Goal: Task Accomplishment & Management: Use online tool/utility

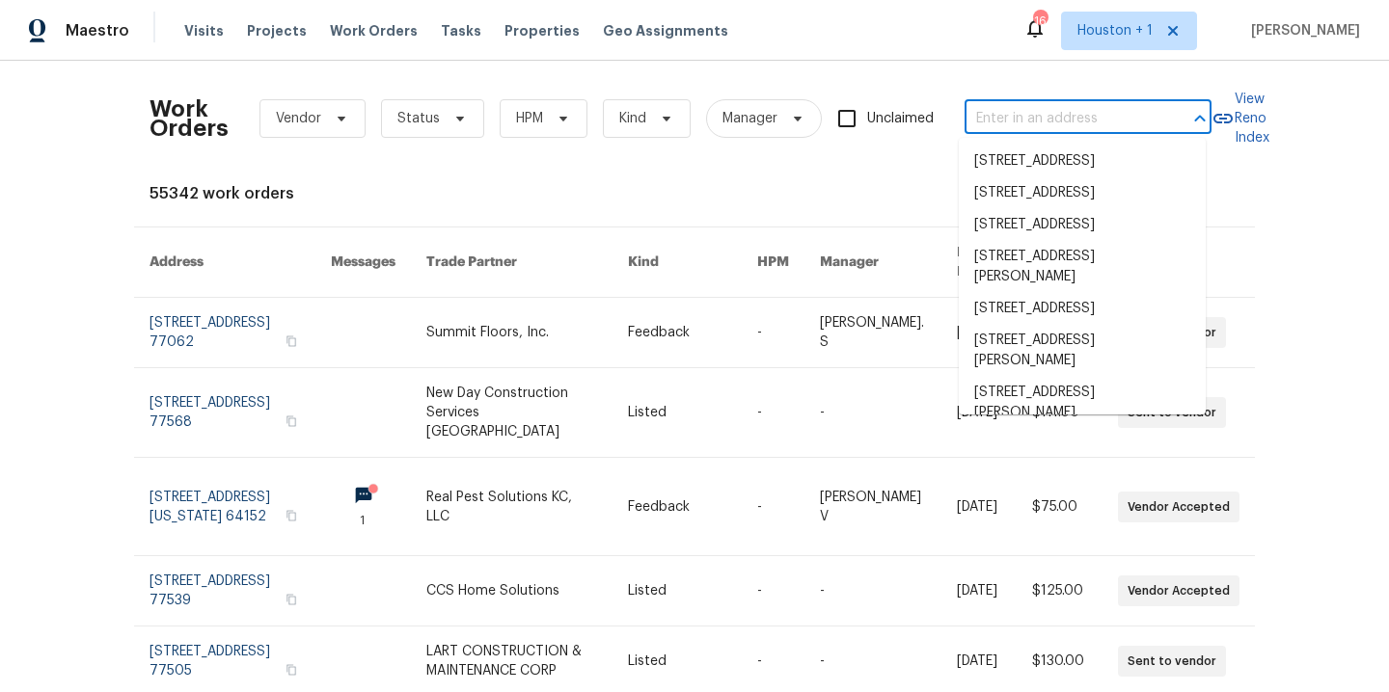
click at [1122, 117] on input "text" at bounding box center [1060, 119] width 193 height 30
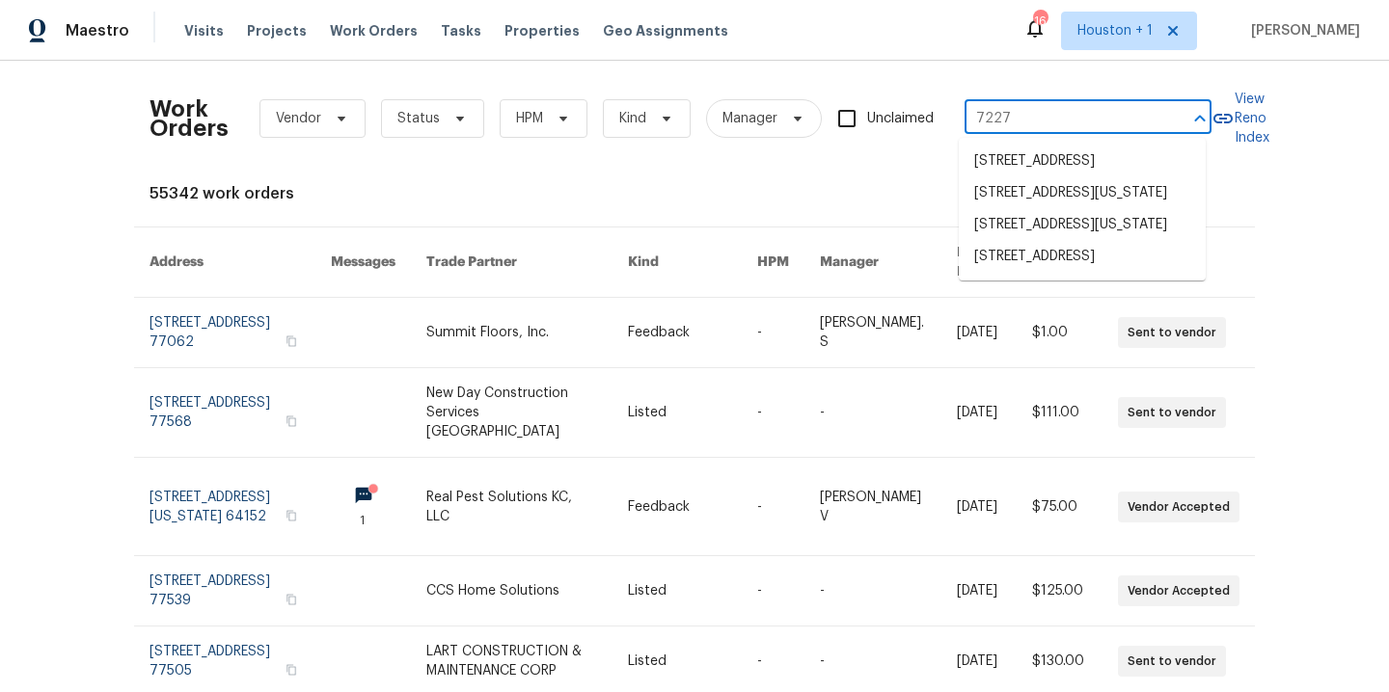
type input "7227 g"
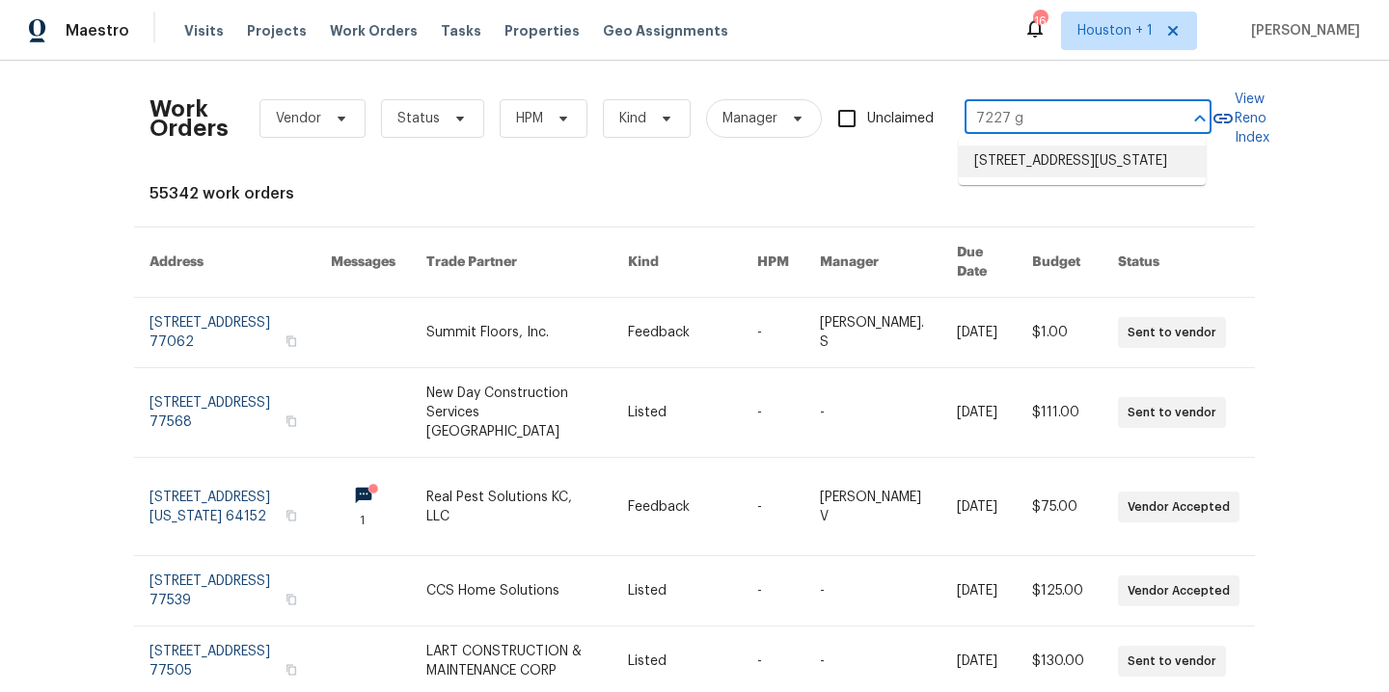
click at [1147, 165] on li "7227 Greeley Ave, Kansas City, KS 66109" at bounding box center [1081, 162] width 247 height 32
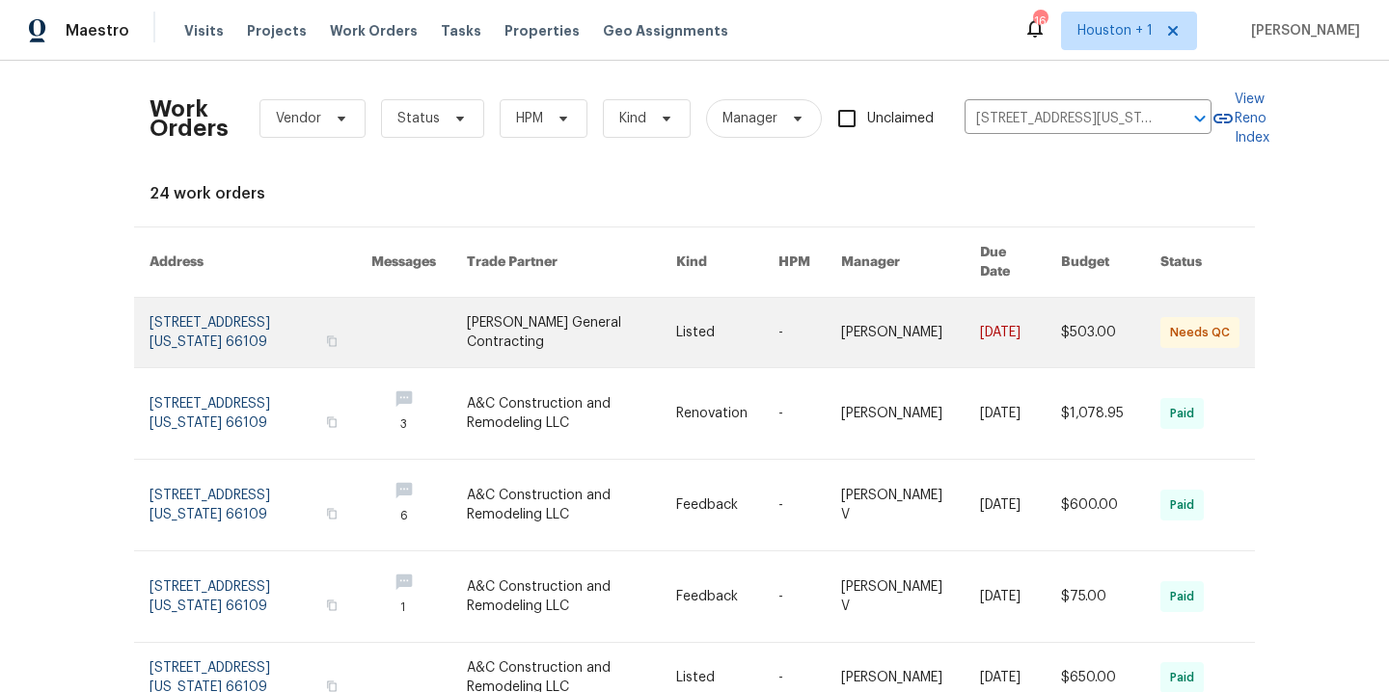
click at [526, 321] on link at bounding box center [571, 332] width 209 height 69
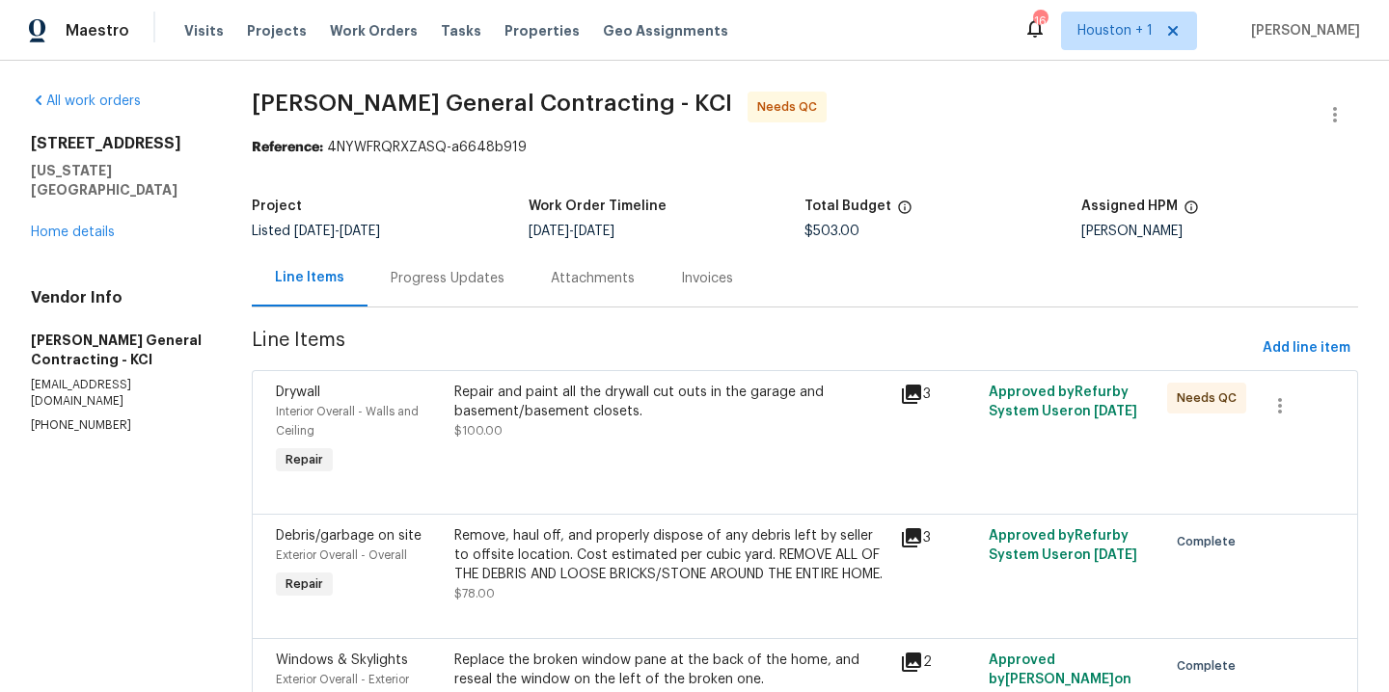
click at [431, 281] on div "Progress Updates" at bounding box center [448, 278] width 114 height 19
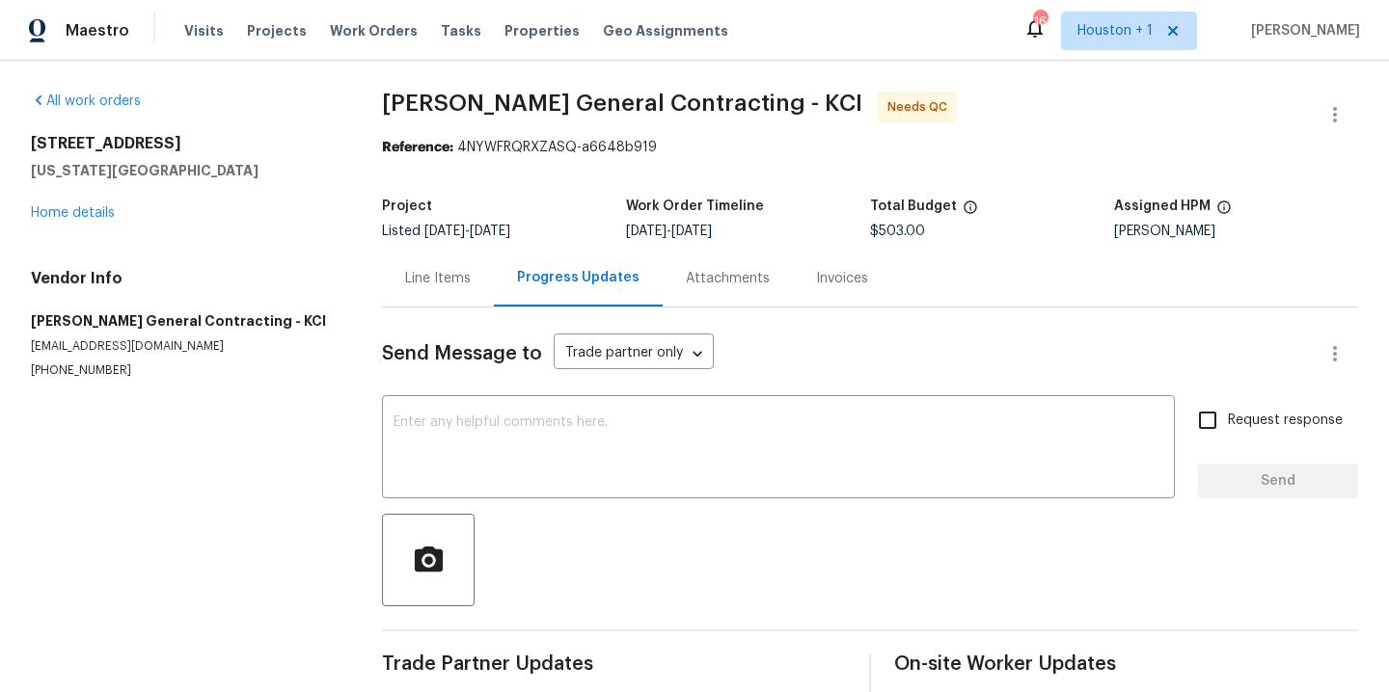
click at [438, 277] on div "Line Items" at bounding box center [438, 278] width 66 height 19
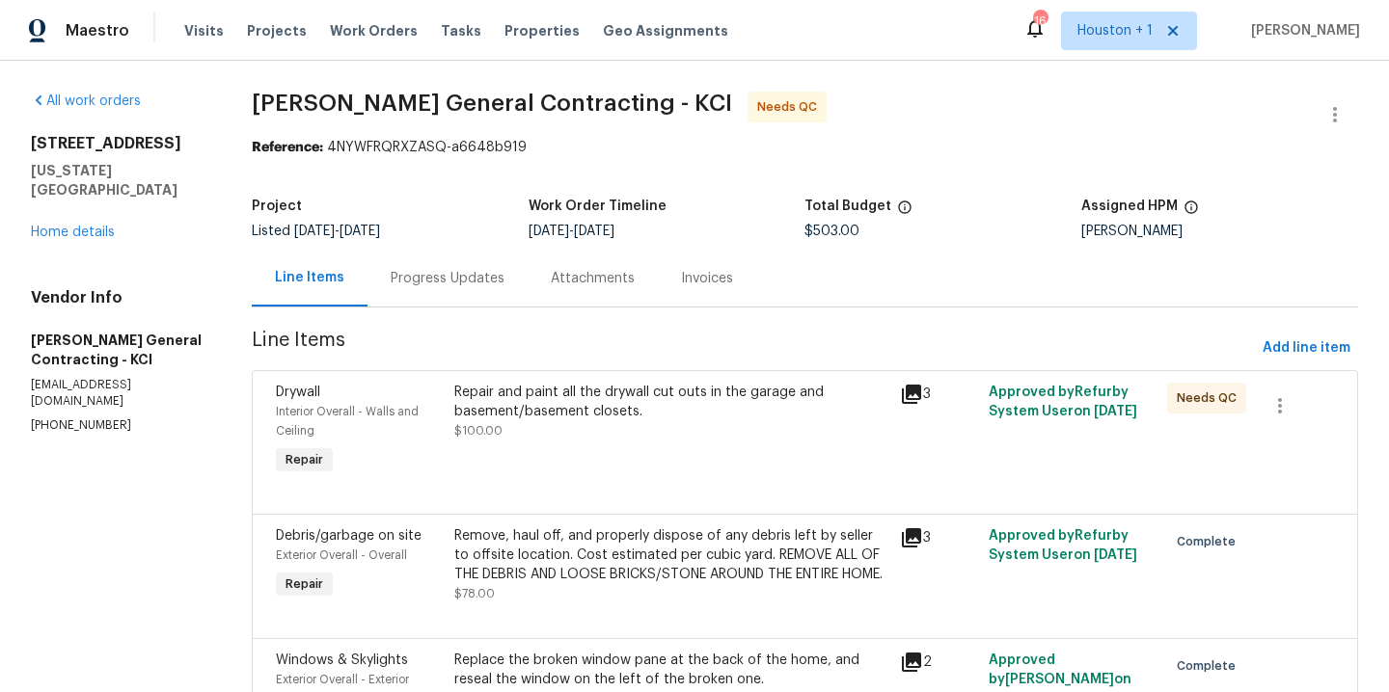
click at [628, 433] on div "Repair and paint all the drywall cut outs in the garage and basement/basement c…" at bounding box center [671, 412] width 434 height 58
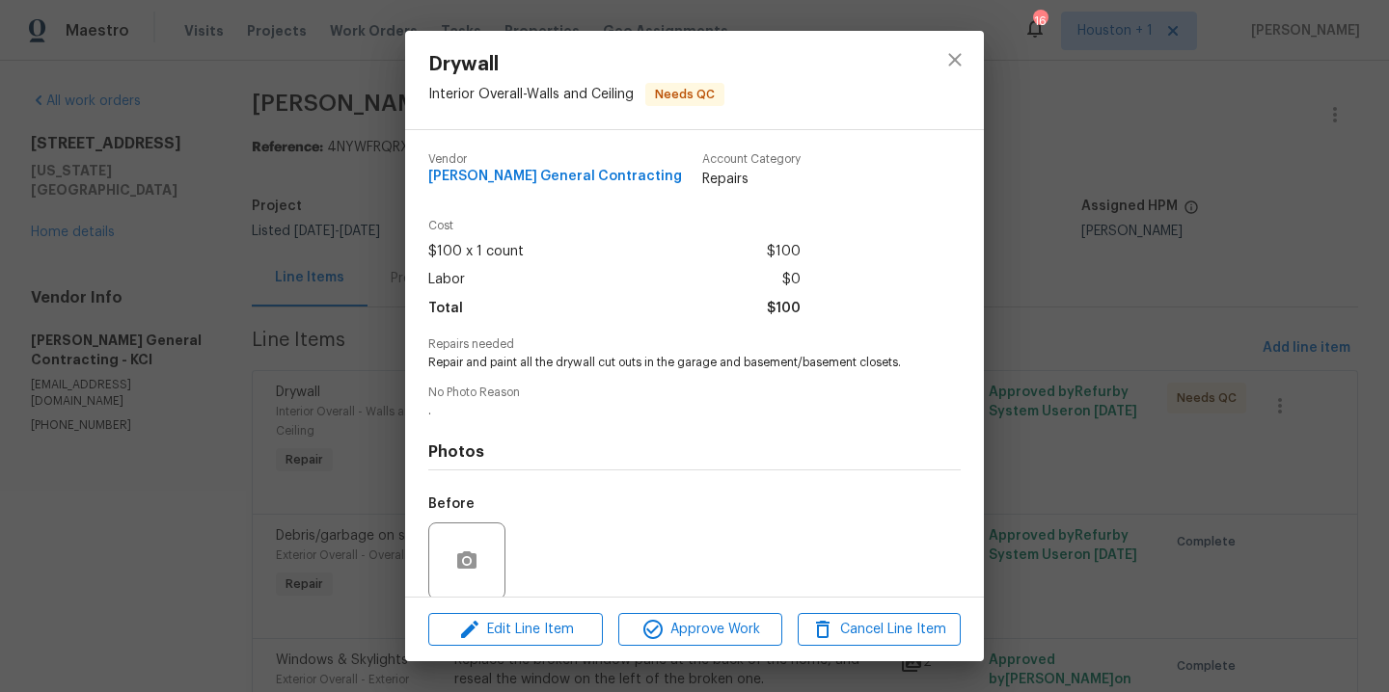
scroll to position [163, 0]
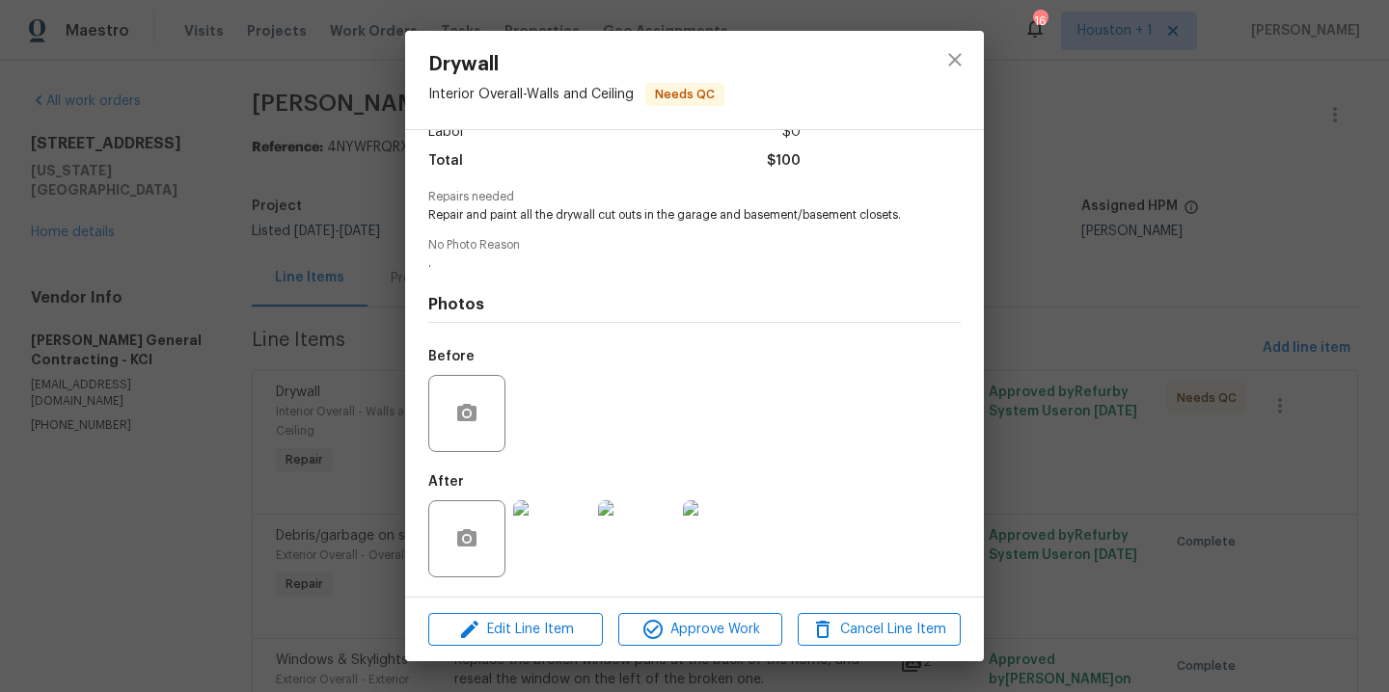
click at [573, 547] on img at bounding box center [551, 538] width 77 height 77
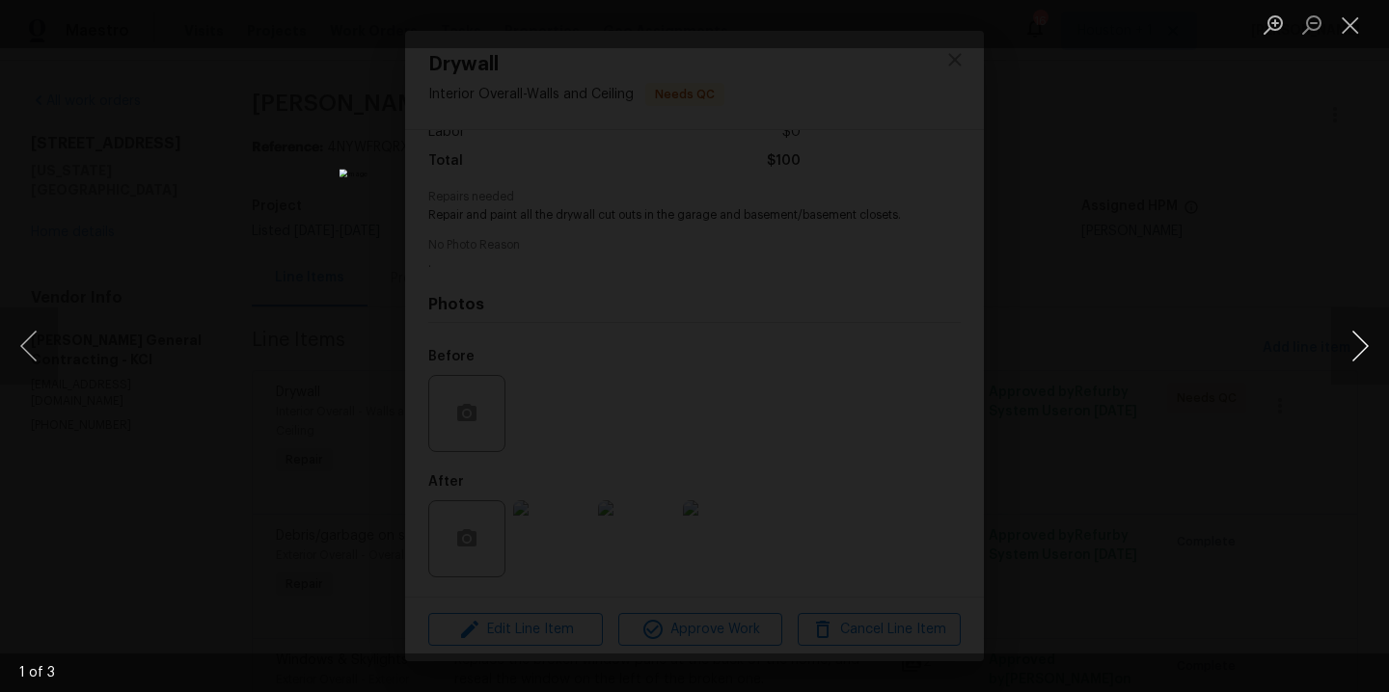
click at [1368, 346] on button "Next image" at bounding box center [1360, 346] width 58 height 77
click at [1312, 259] on div "Lightbox" at bounding box center [694, 346] width 1389 height 692
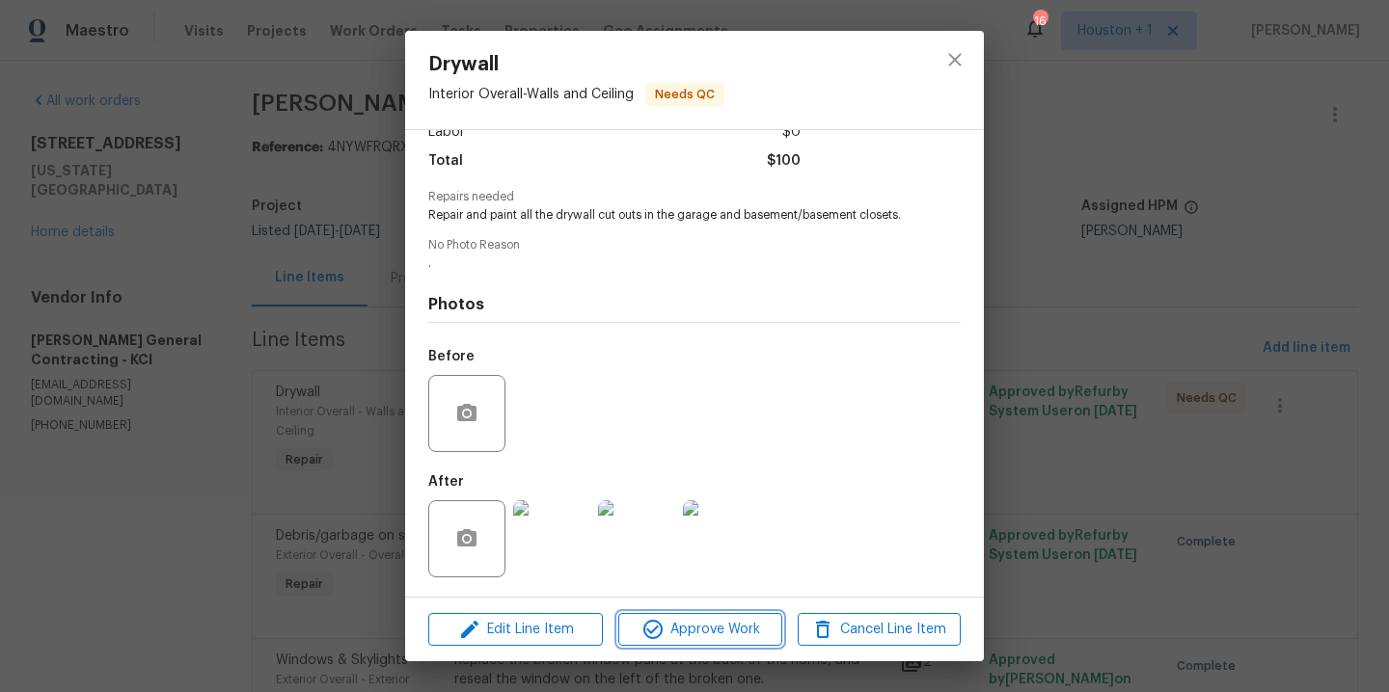
click at [661, 645] on button "Approve Work" at bounding box center [699, 630] width 163 height 34
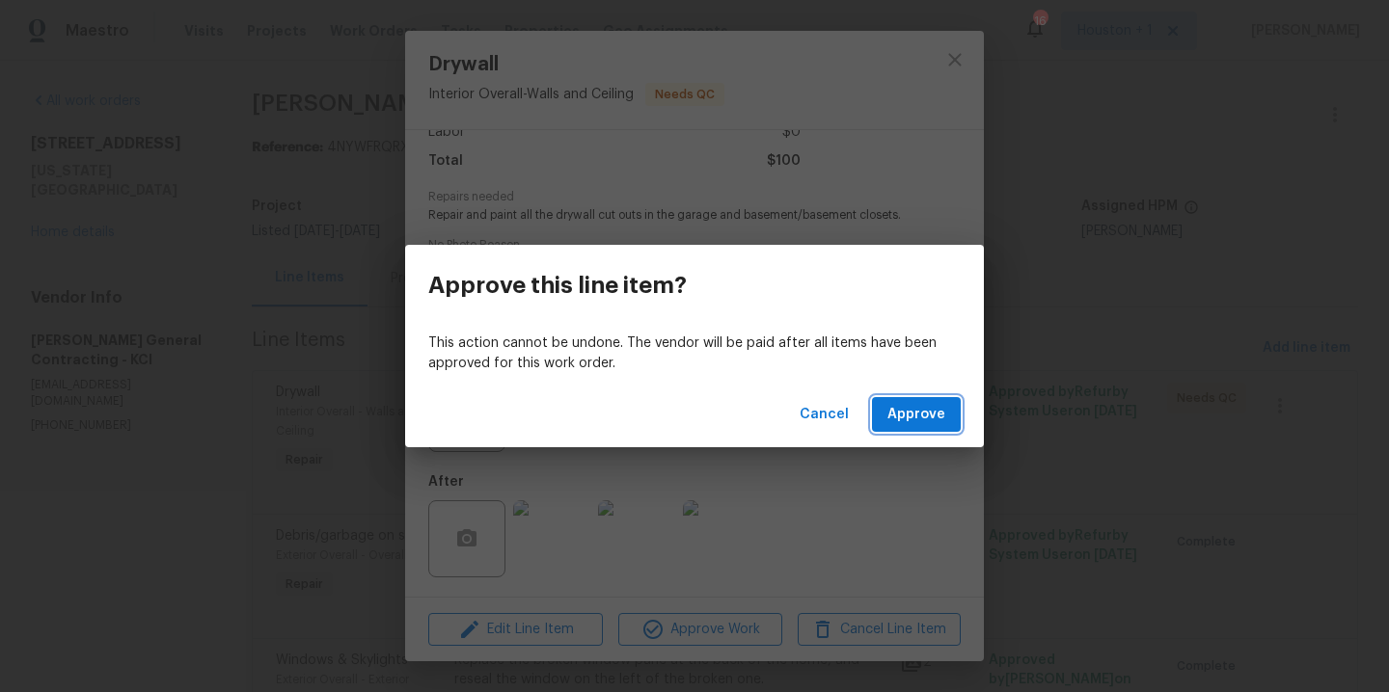
click at [940, 403] on span "Approve" at bounding box center [916, 415] width 58 height 24
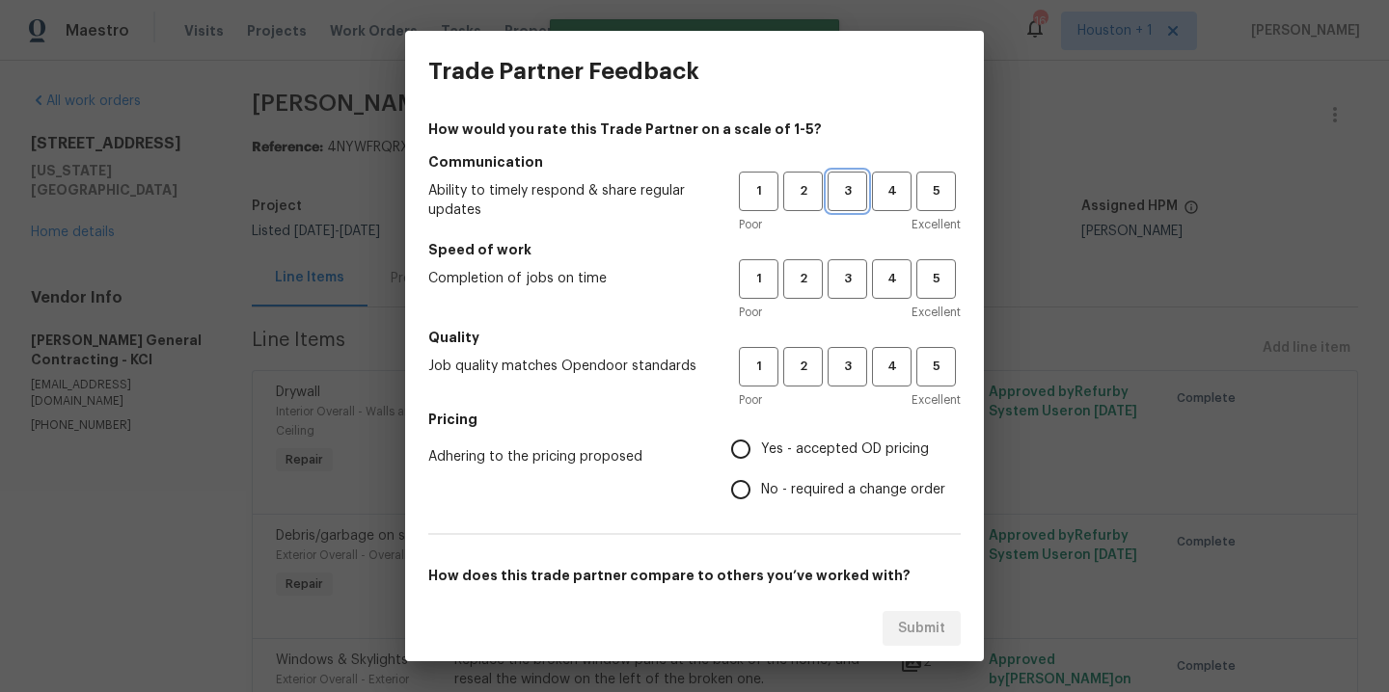
click at [829, 182] on span "3" at bounding box center [847, 191] width 36 height 22
click at [829, 274] on span "3" at bounding box center [847, 279] width 36 height 22
click at [831, 380] on button "3" at bounding box center [847, 367] width 40 height 40
click at [812, 435] on label "Yes - accepted OD pricing" at bounding box center [832, 449] width 225 height 40
click at [761, 435] on input "Yes - accepted OD pricing" at bounding box center [740, 449] width 40 height 40
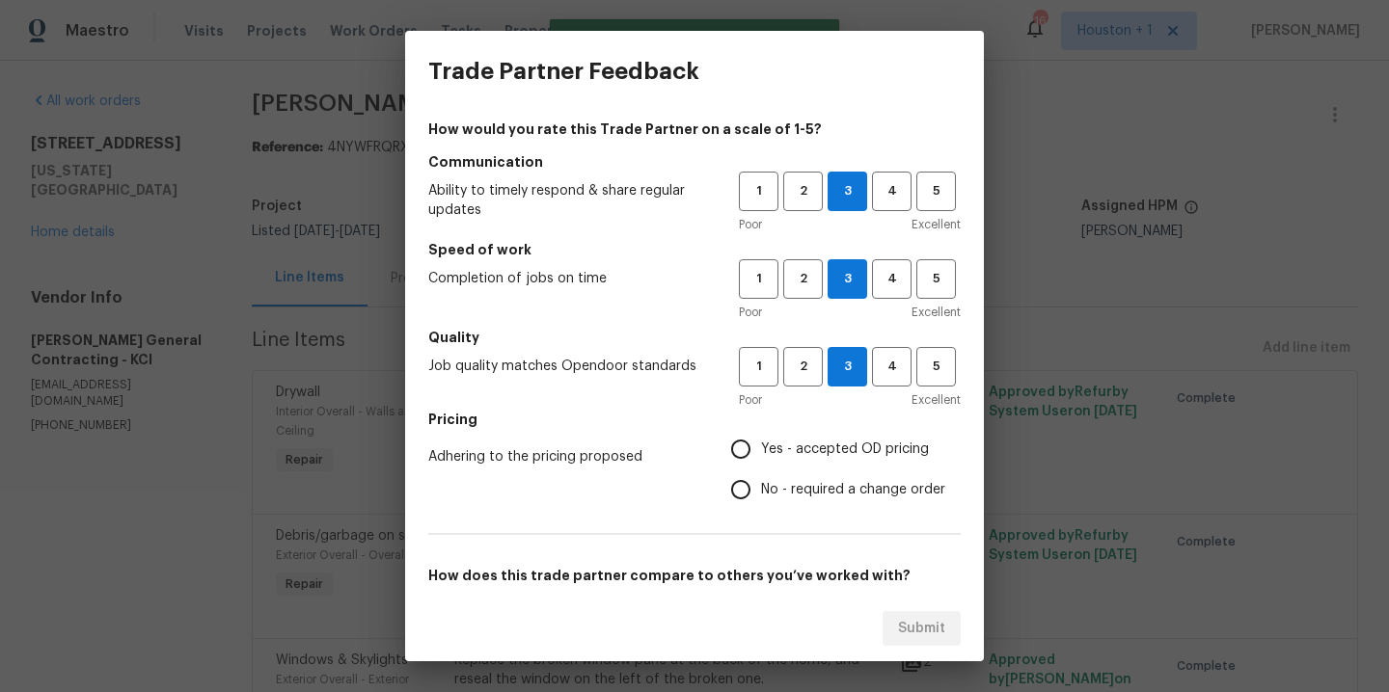
radio input "true"
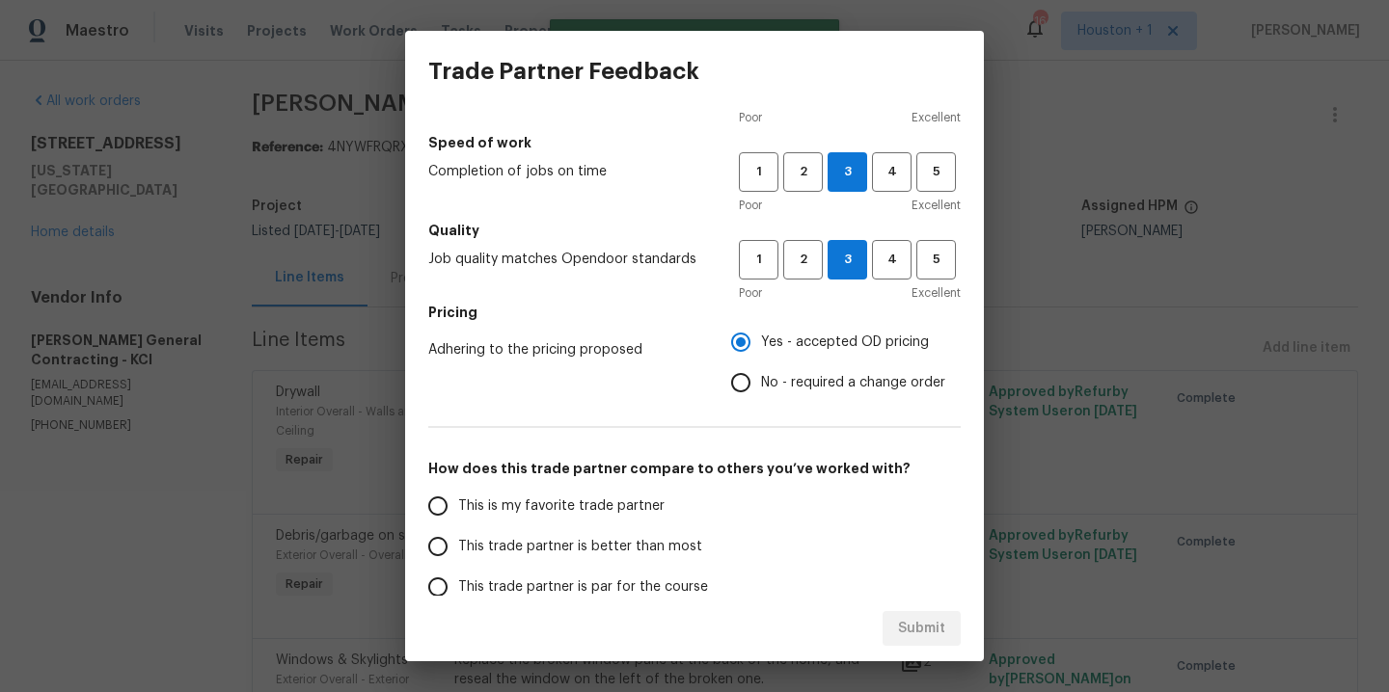
scroll to position [286, 0]
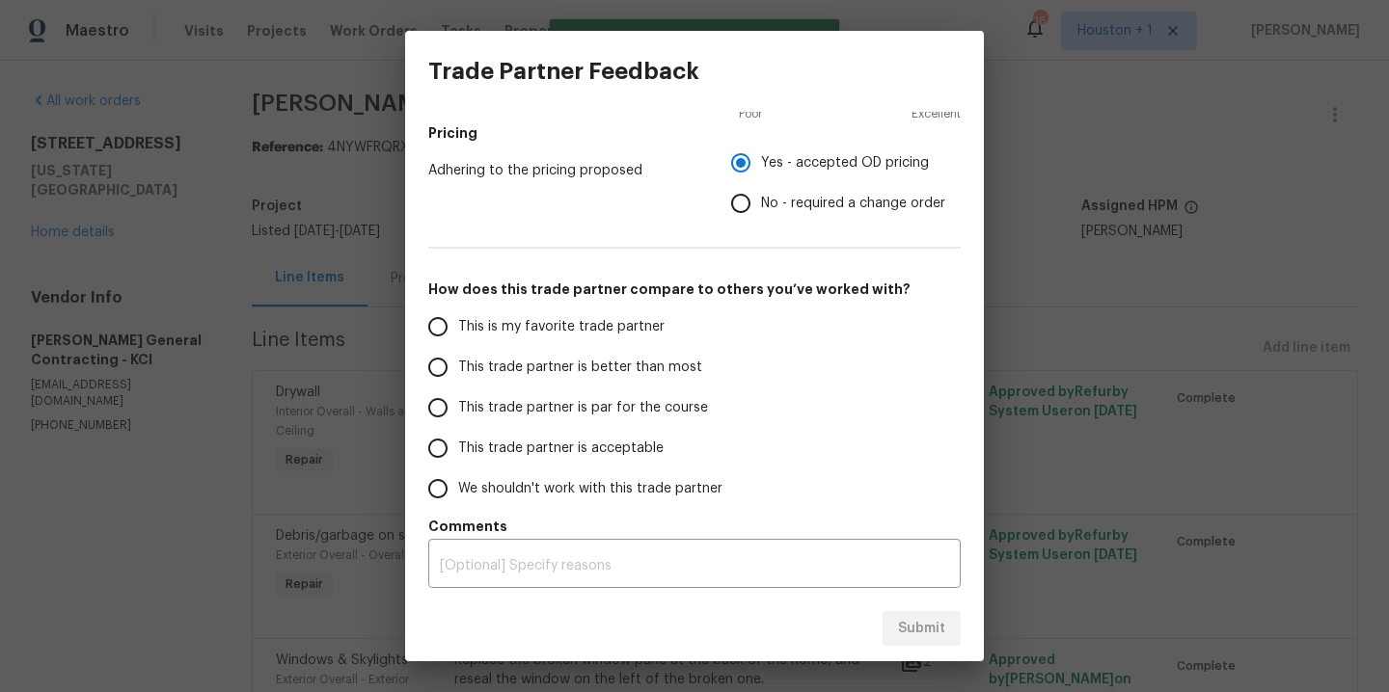
click at [484, 321] on span "This is my favorite trade partner" at bounding box center [561, 327] width 206 height 20
click at [458, 321] on input "This is my favorite trade partner" at bounding box center [438, 327] width 40 height 40
click at [938, 643] on button "Submit" at bounding box center [921, 629] width 78 height 36
radio input "true"
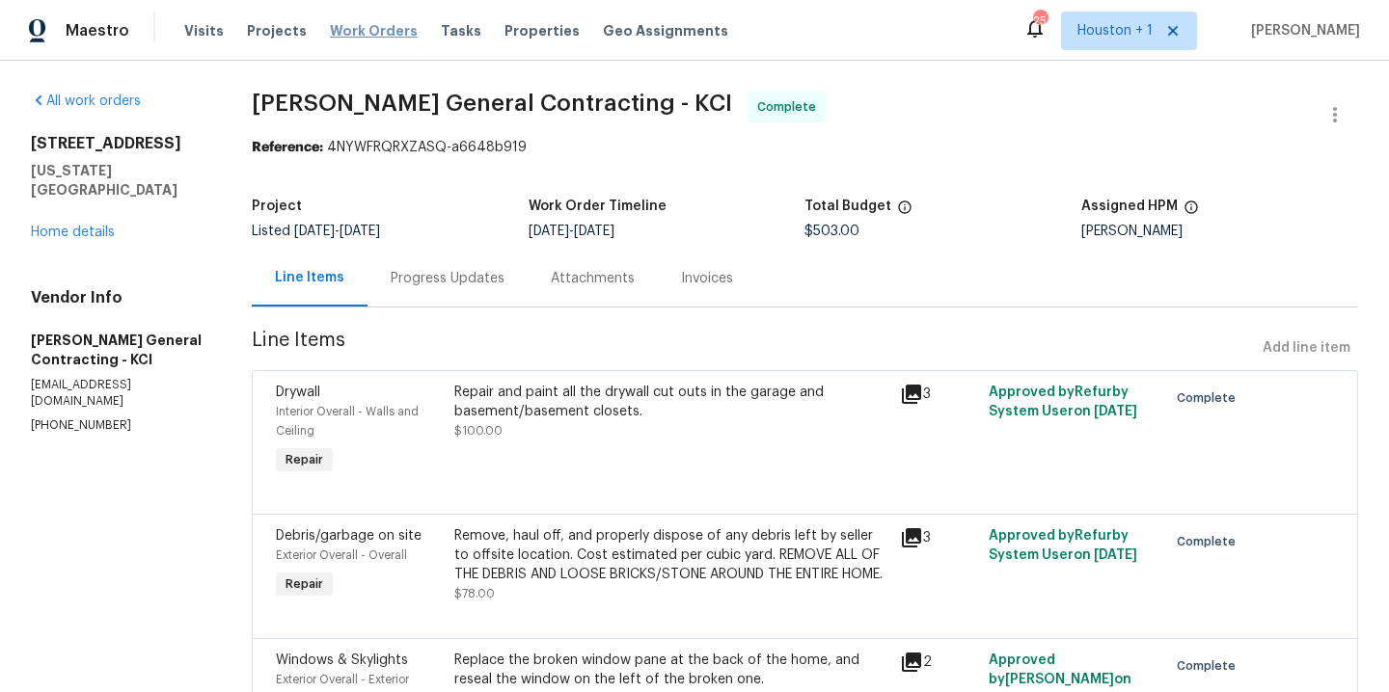
click at [373, 21] on span "Work Orders" at bounding box center [374, 30] width 88 height 19
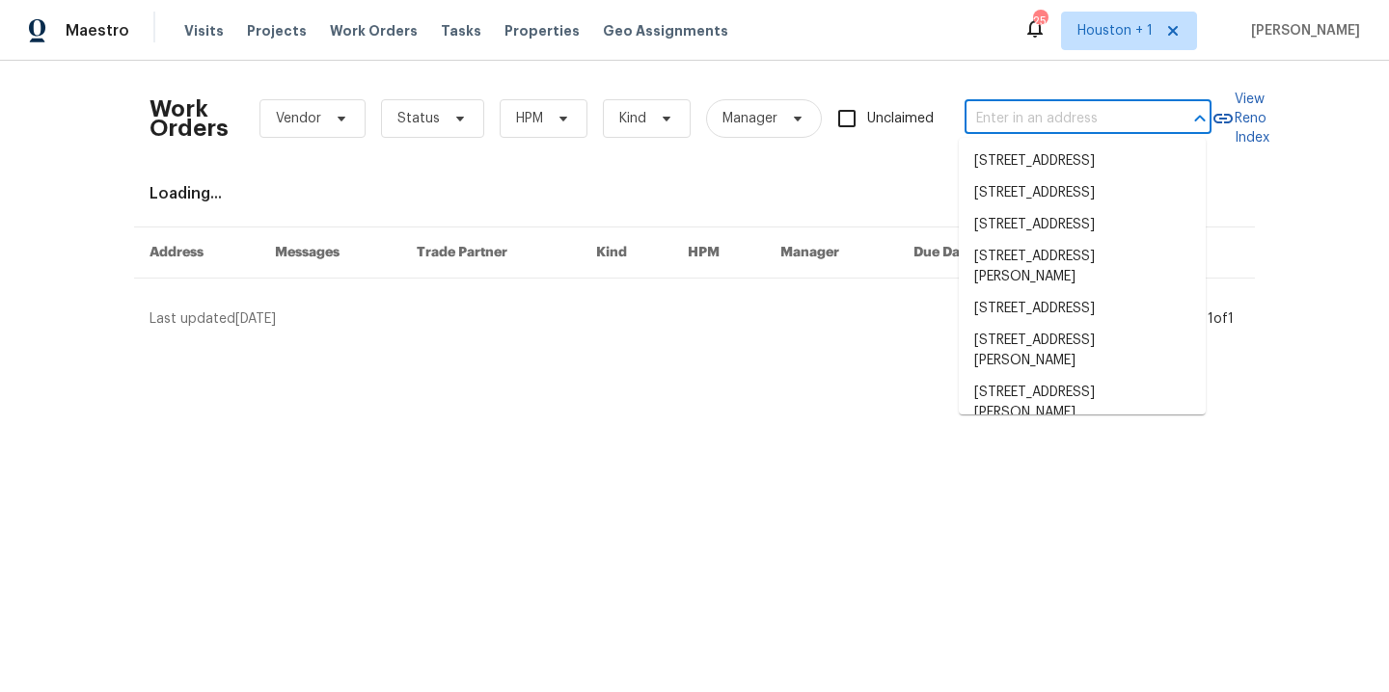
click at [1048, 127] on input "text" at bounding box center [1060, 119] width 193 height 30
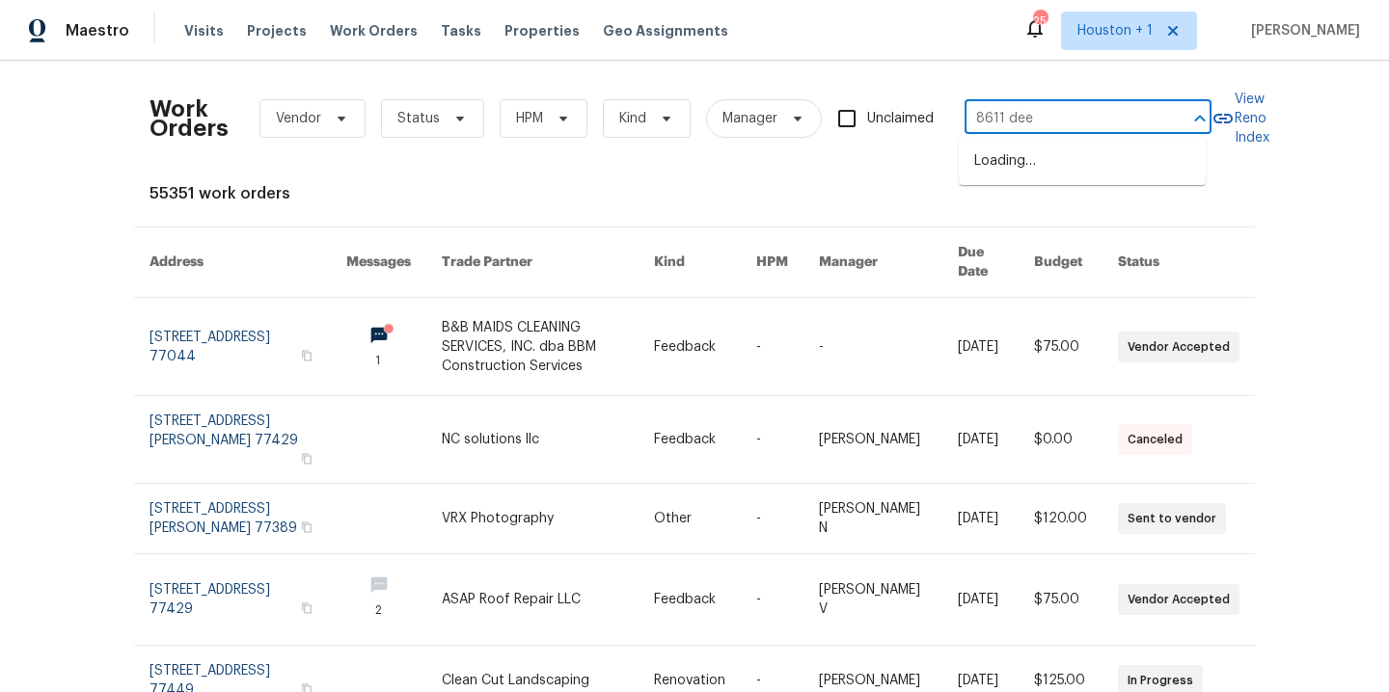
type input "8611 deep"
click at [1078, 177] on li "[STREET_ADDRESS]" at bounding box center [1081, 162] width 247 height 32
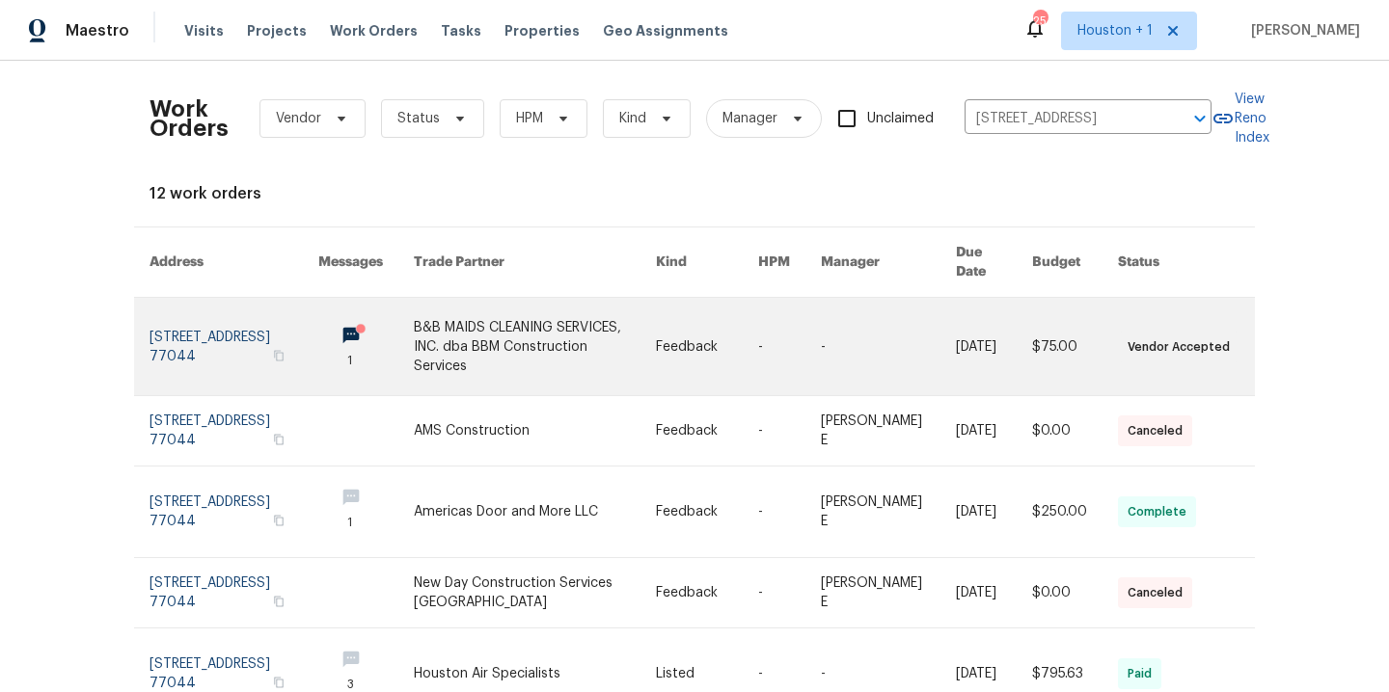
click at [502, 298] on link at bounding box center [535, 346] width 243 height 97
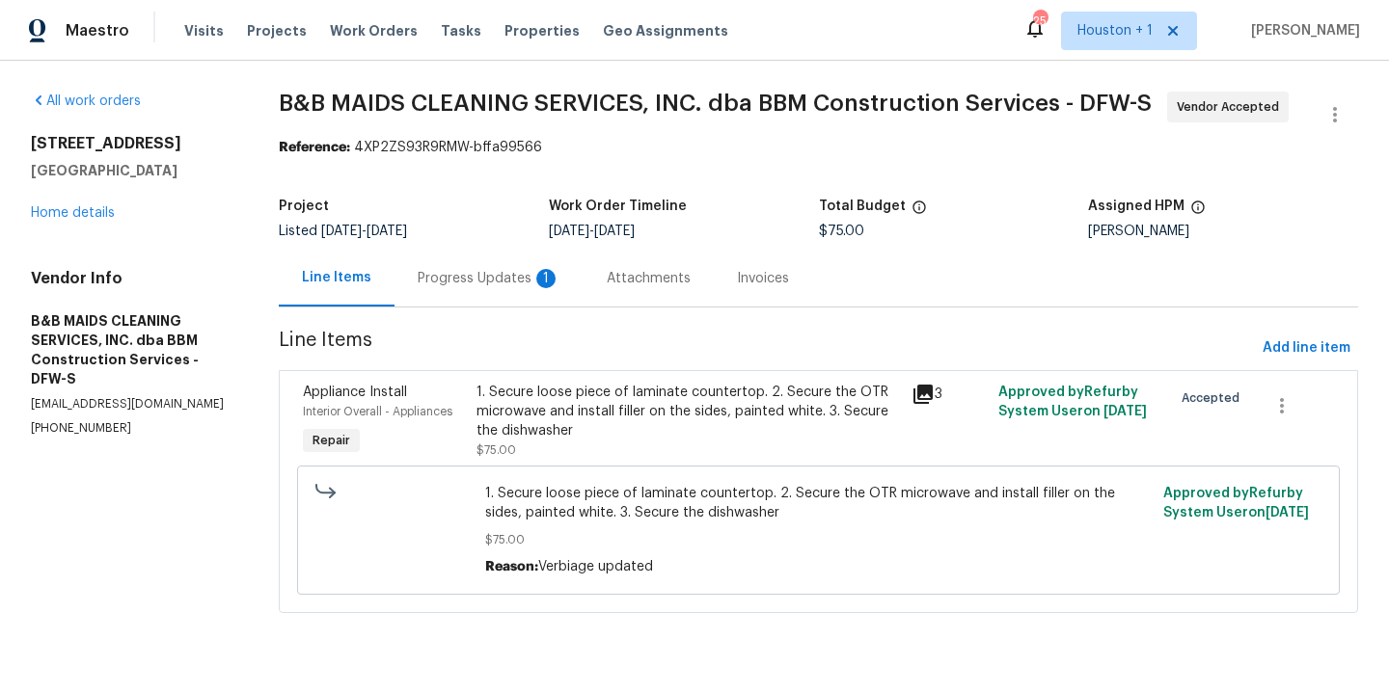
click at [433, 283] on div "Progress Updates 1" at bounding box center [489, 278] width 143 height 19
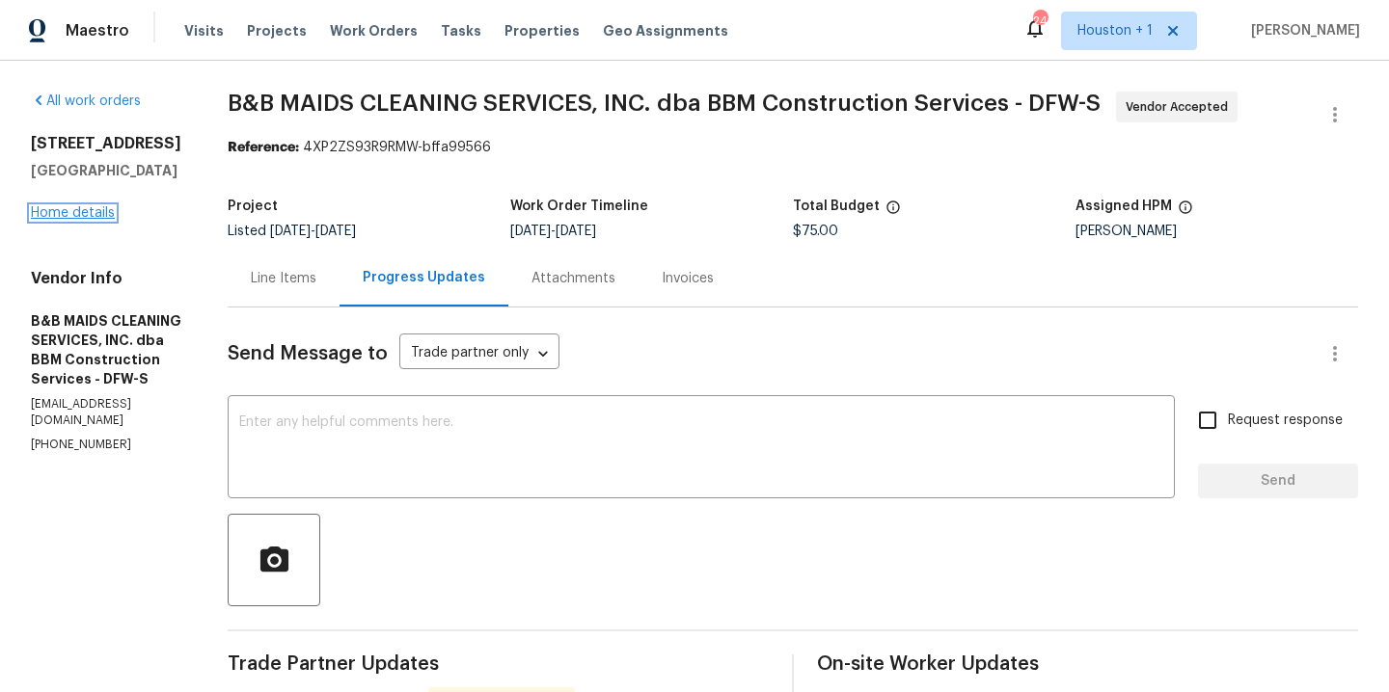
click at [75, 212] on link "Home details" at bounding box center [73, 212] width 84 height 13
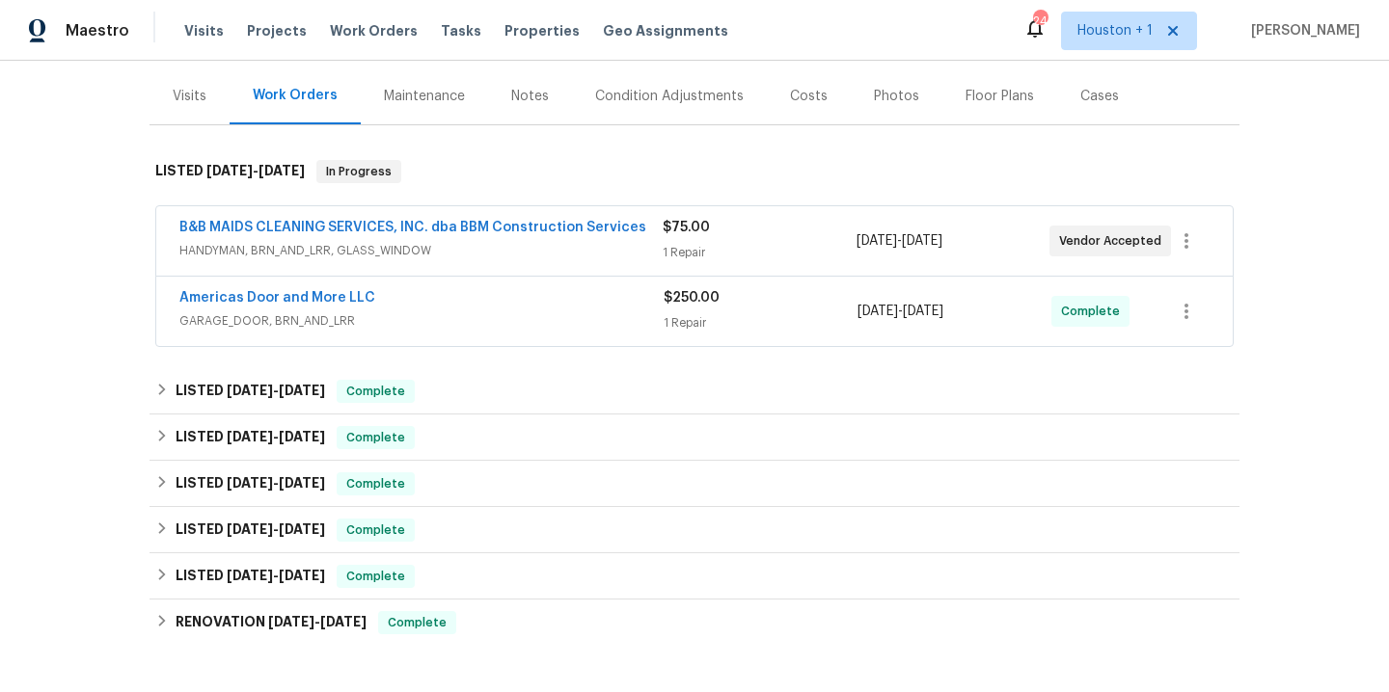
scroll to position [468, 0]
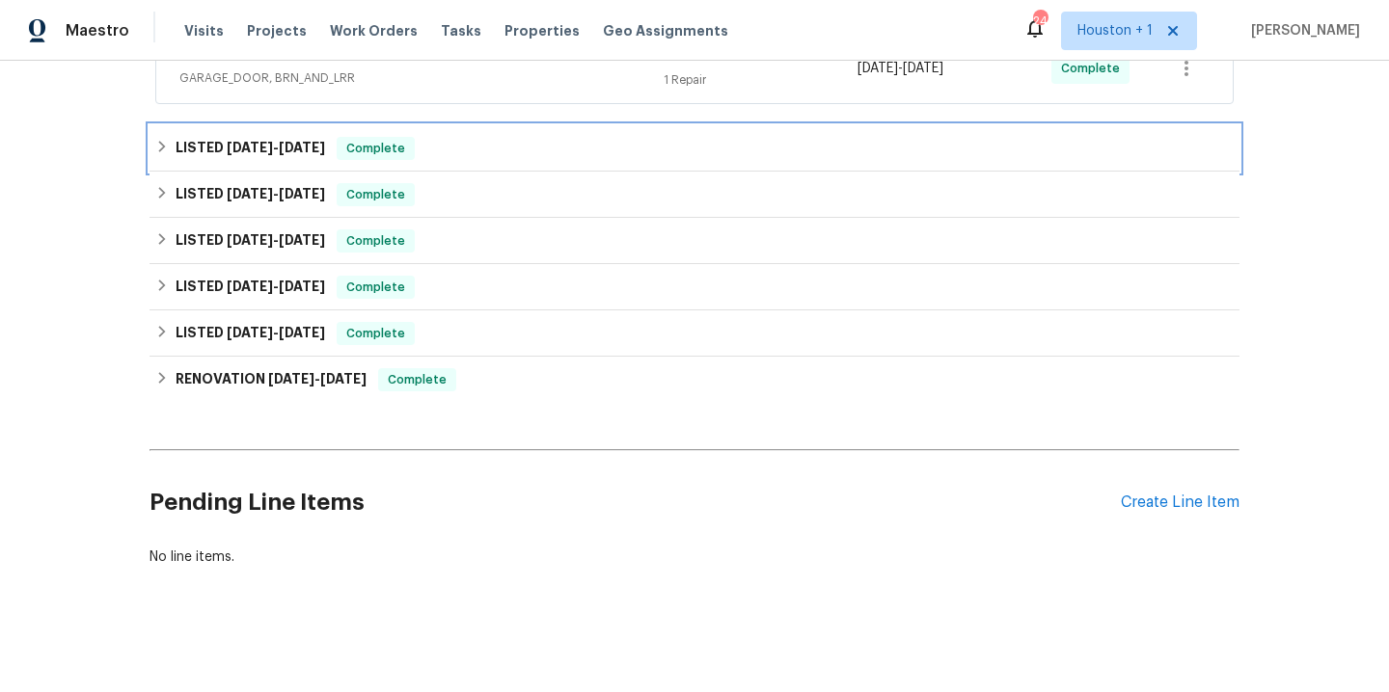
click at [279, 144] on span "[DATE]" at bounding box center [302, 147] width 46 height 13
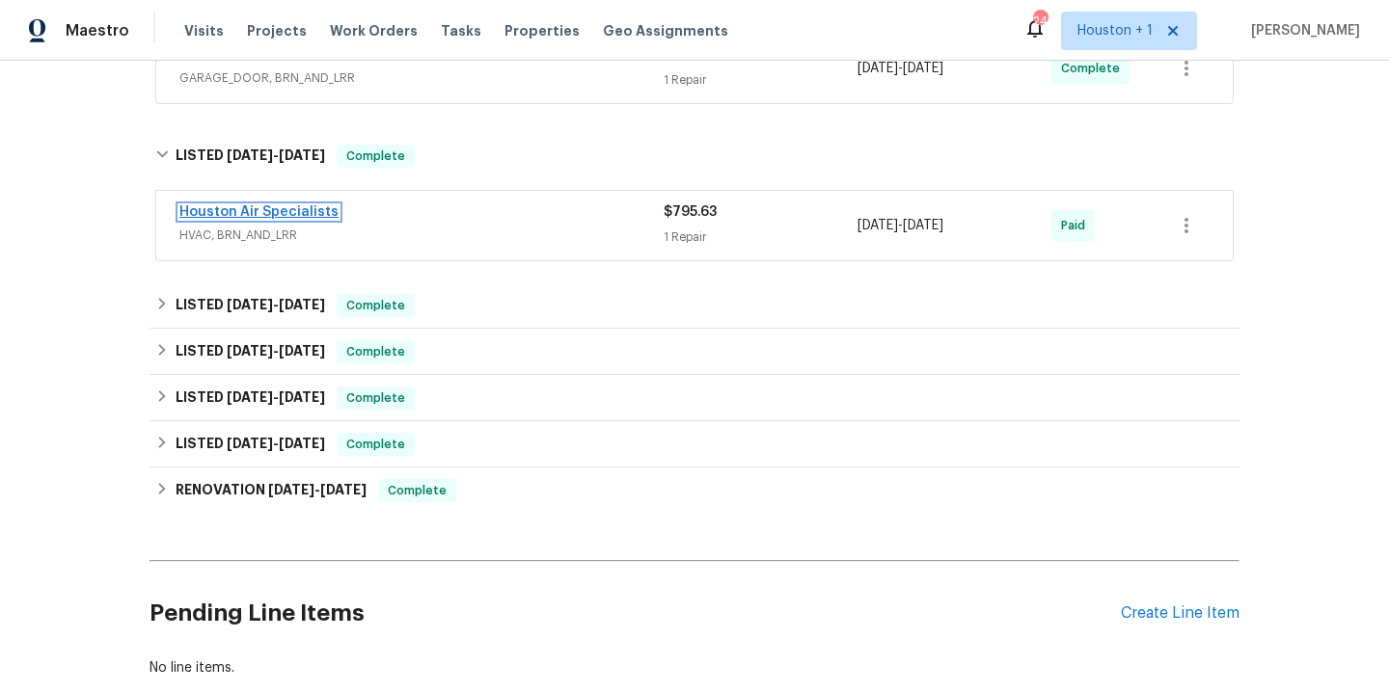
click at [301, 212] on link "Houston Air Specialists" at bounding box center [258, 211] width 159 height 13
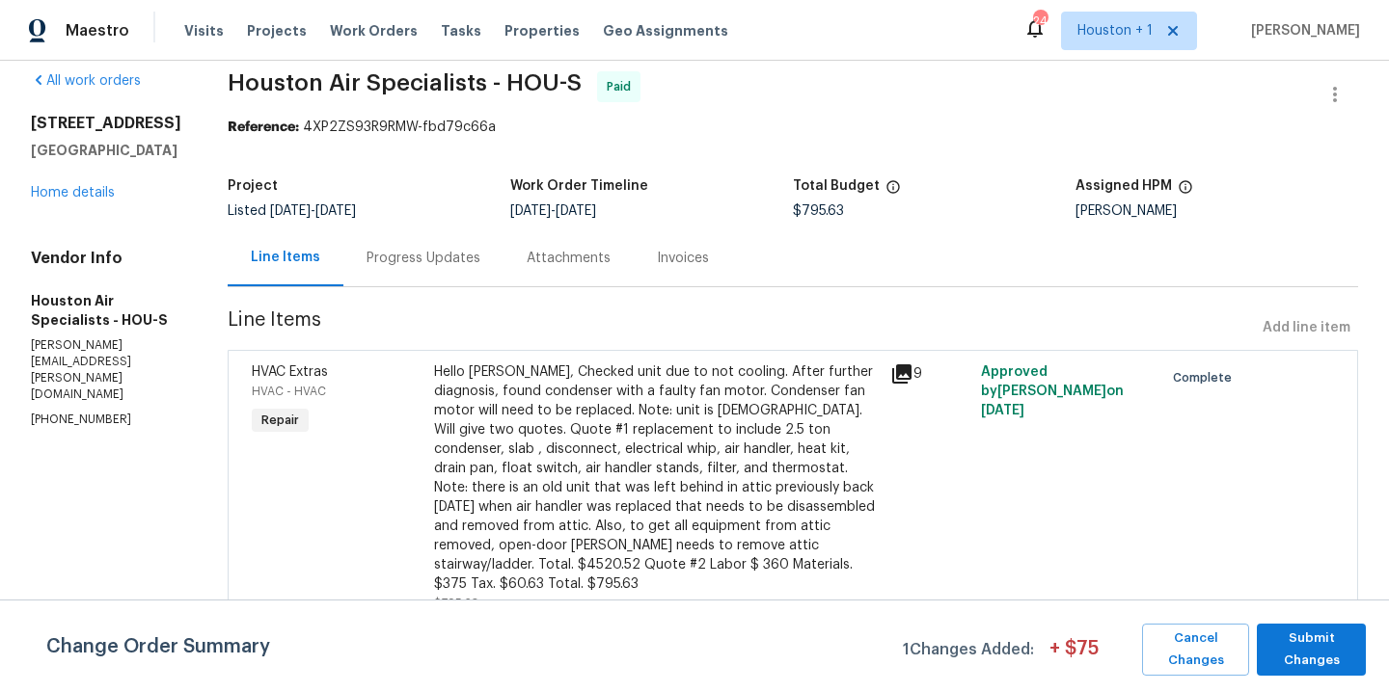
scroll to position [45, 0]
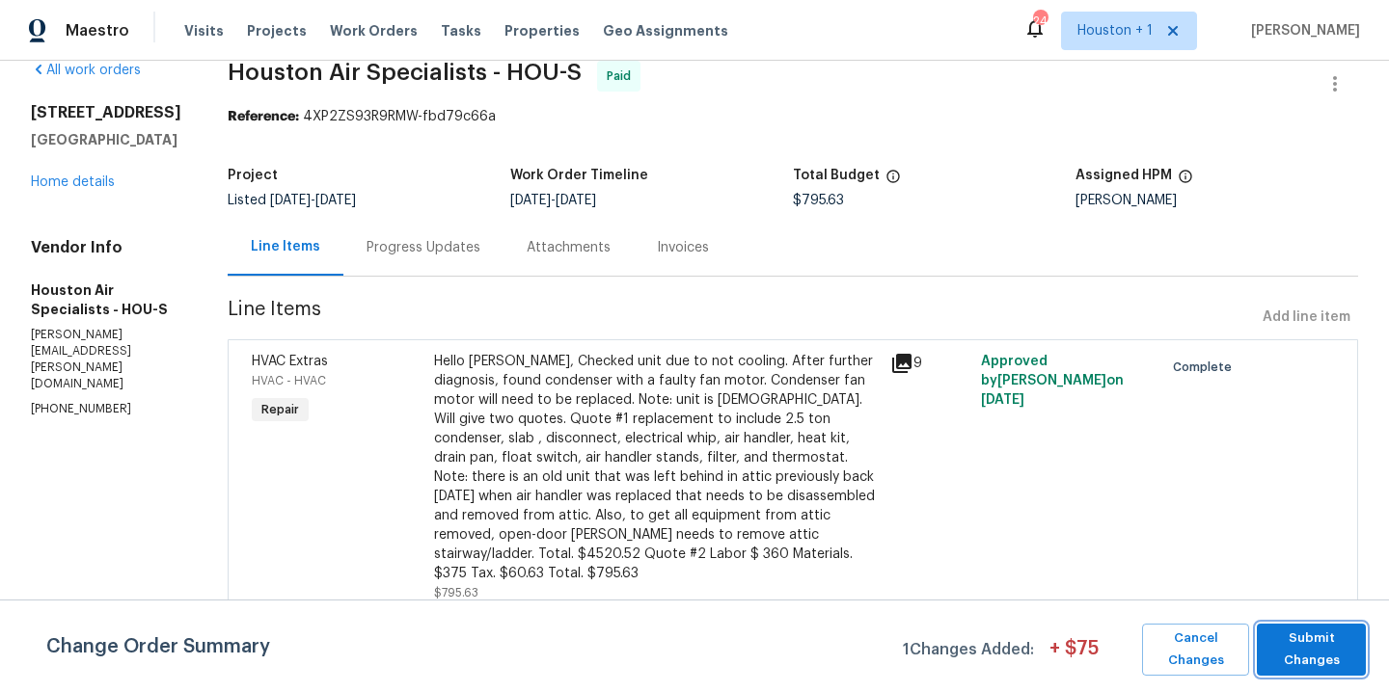
click at [1309, 644] on span "Submit Changes" at bounding box center [1311, 650] width 90 height 44
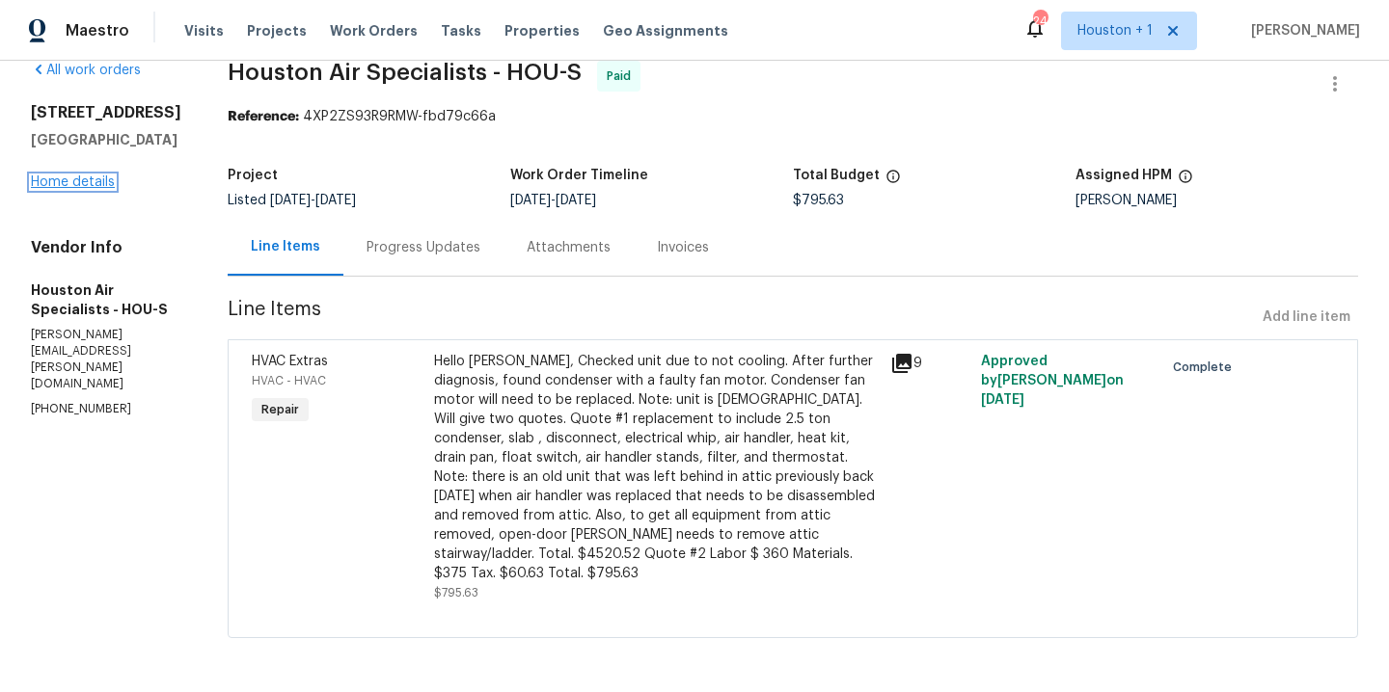
click at [96, 175] on link "Home details" at bounding box center [73, 181] width 84 height 13
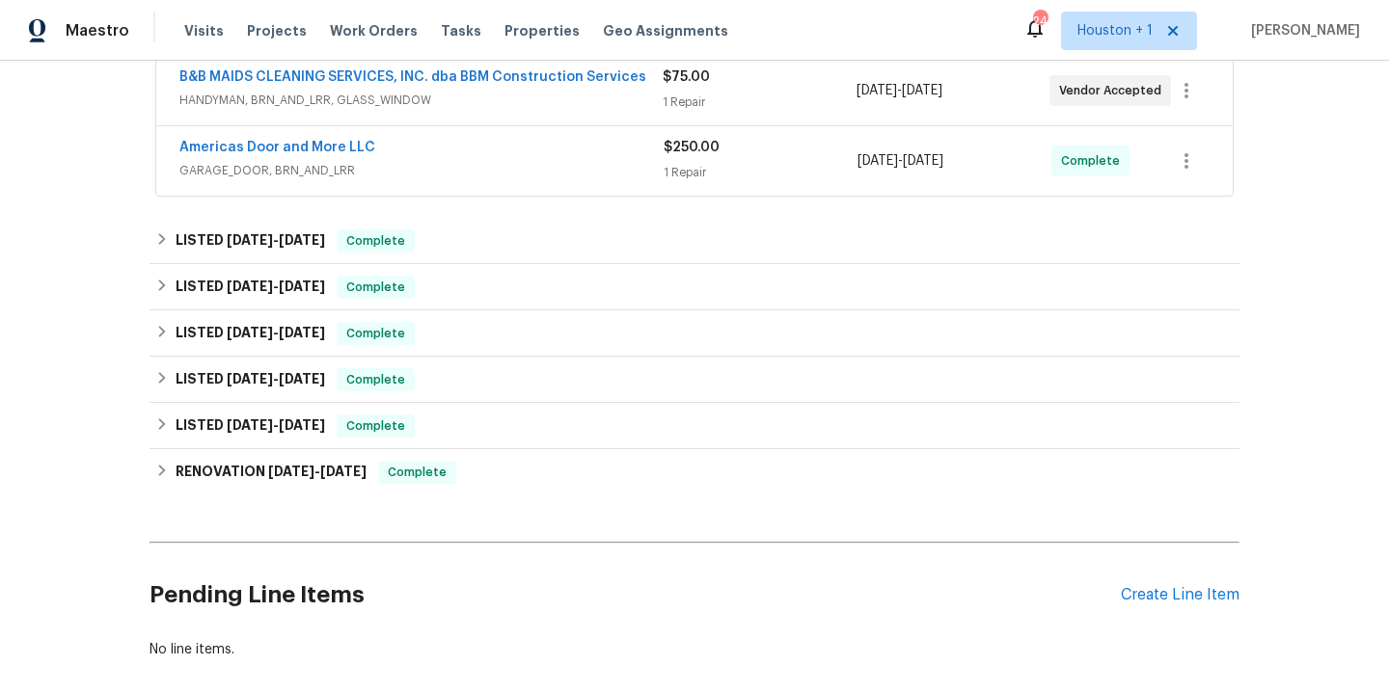
scroll to position [374, 0]
click at [266, 289] on span "[DATE] - [DATE]" at bounding box center [276, 287] width 98 height 13
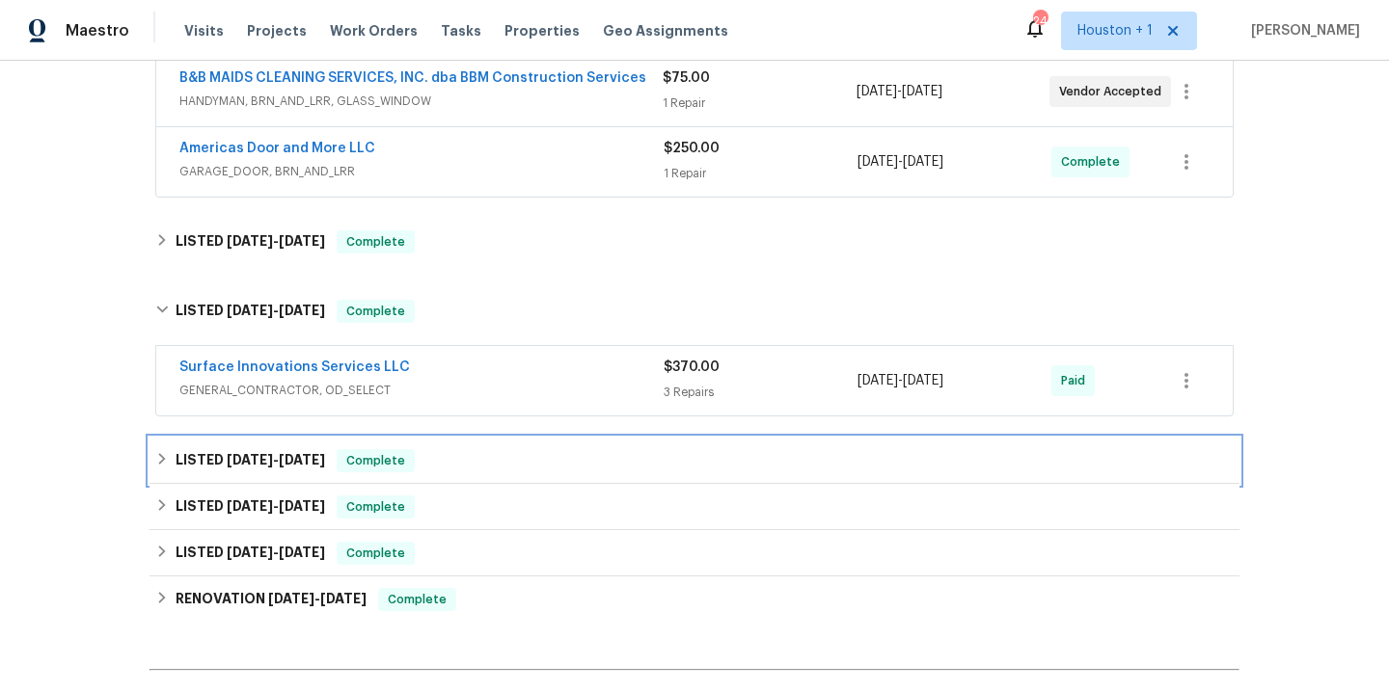
click at [283, 454] on span "[DATE]" at bounding box center [302, 459] width 46 height 13
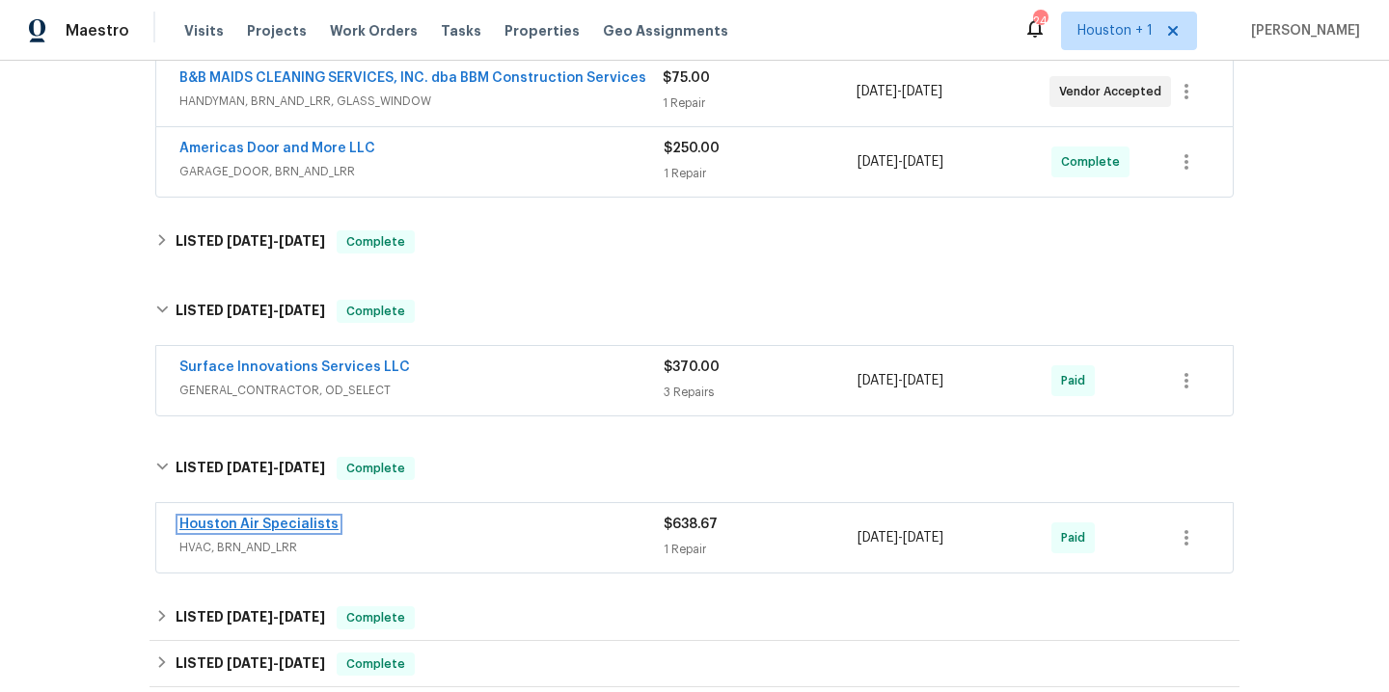
click at [289, 525] on link "Houston Air Specialists" at bounding box center [258, 524] width 159 height 13
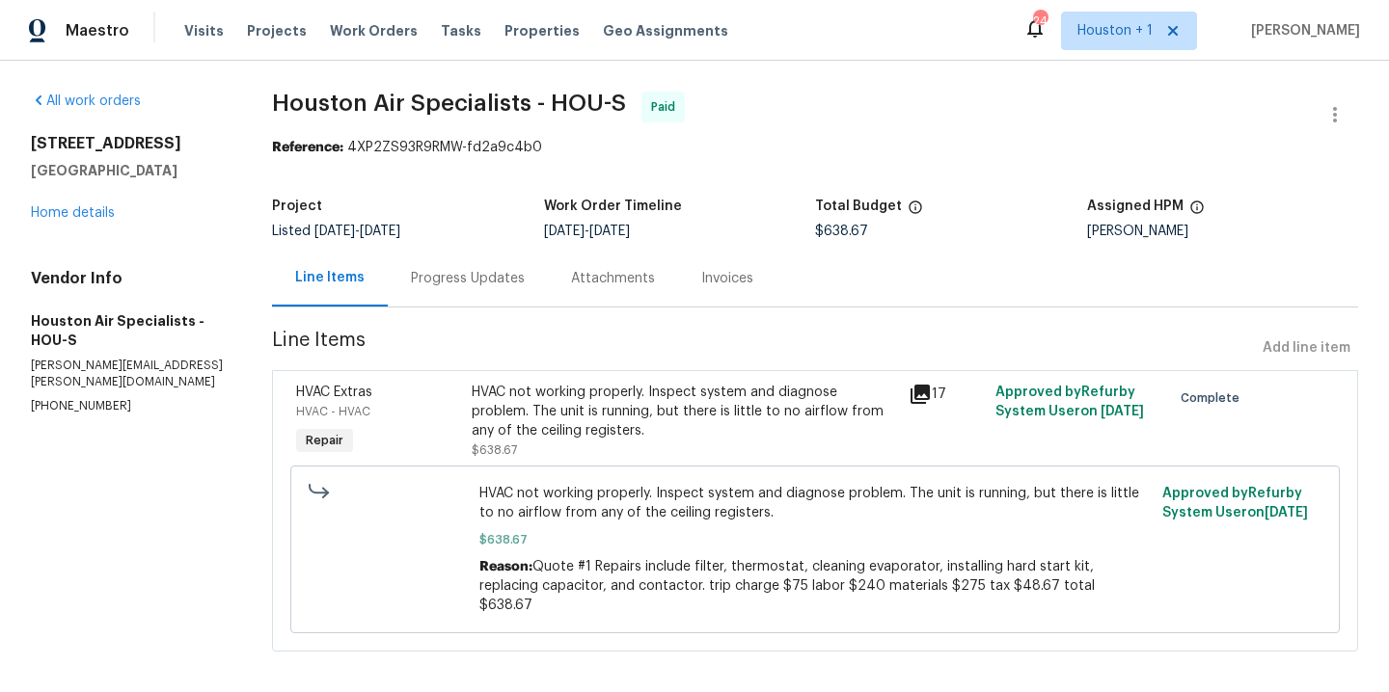
click at [773, 102] on span "Houston Air Specialists - HOU-S Paid" at bounding box center [791, 115] width 1039 height 46
click at [385, 30] on span "Work Orders" at bounding box center [374, 30] width 88 height 19
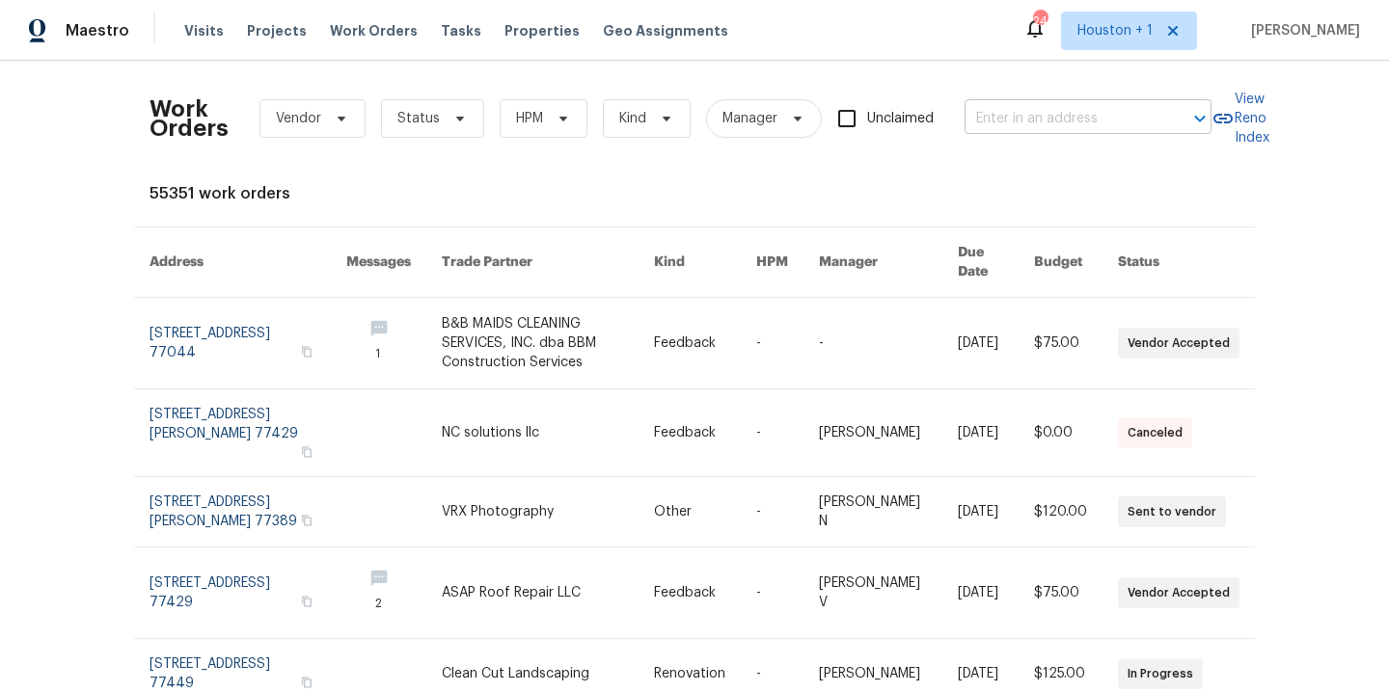
click at [1067, 104] on input "text" at bounding box center [1060, 119] width 193 height 30
type input "2100 th"
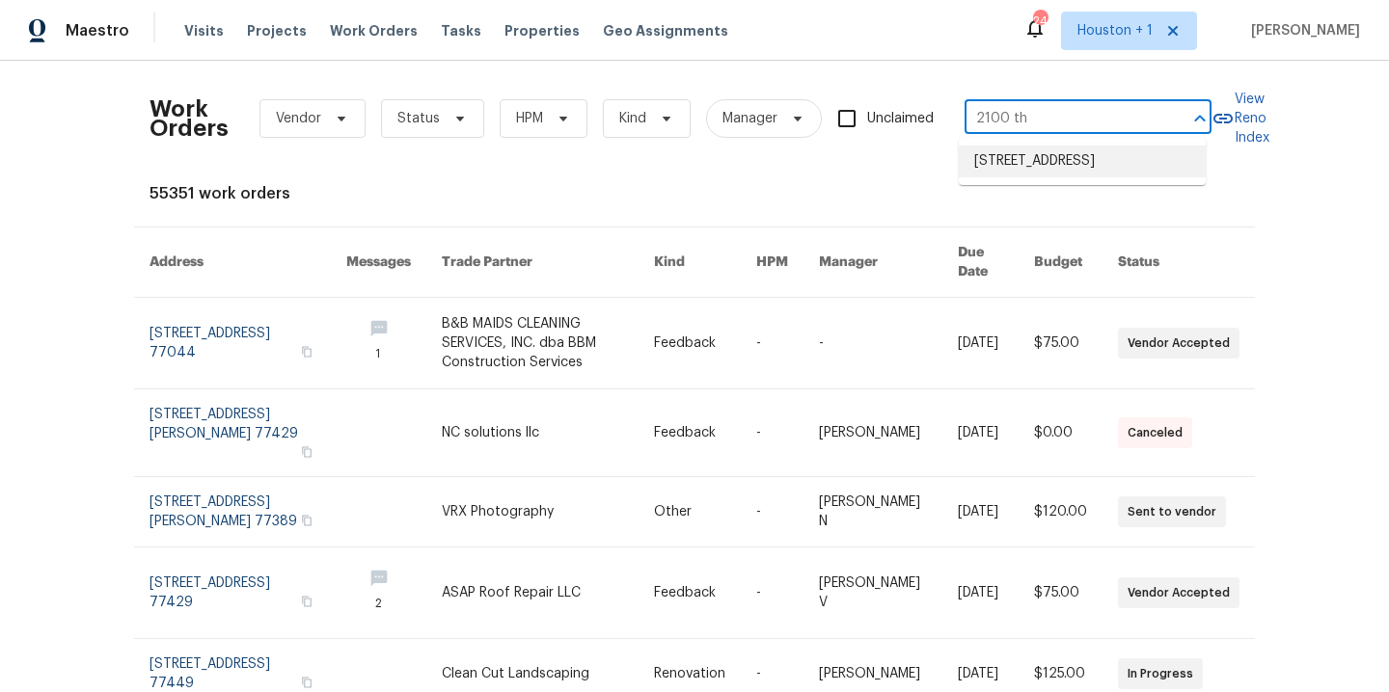
click at [1090, 176] on li "[STREET_ADDRESS]" at bounding box center [1081, 162] width 247 height 32
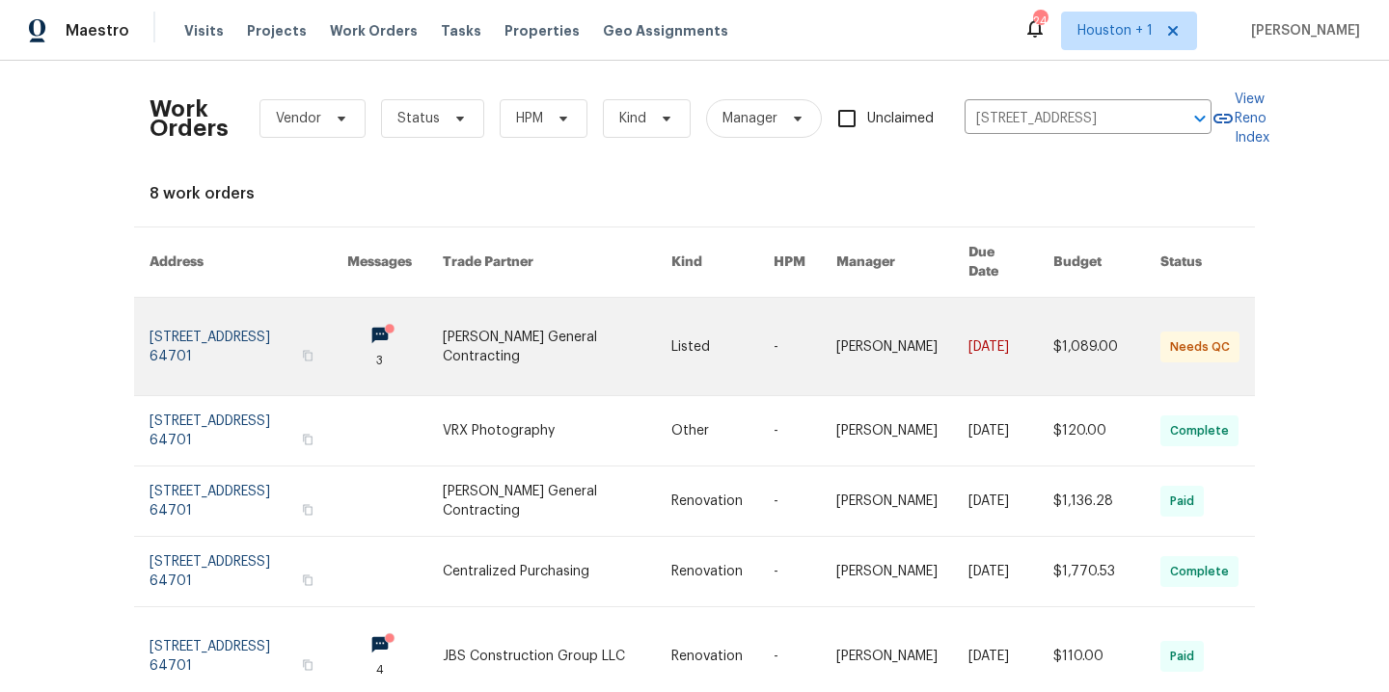
click at [566, 329] on link at bounding box center [557, 346] width 229 height 97
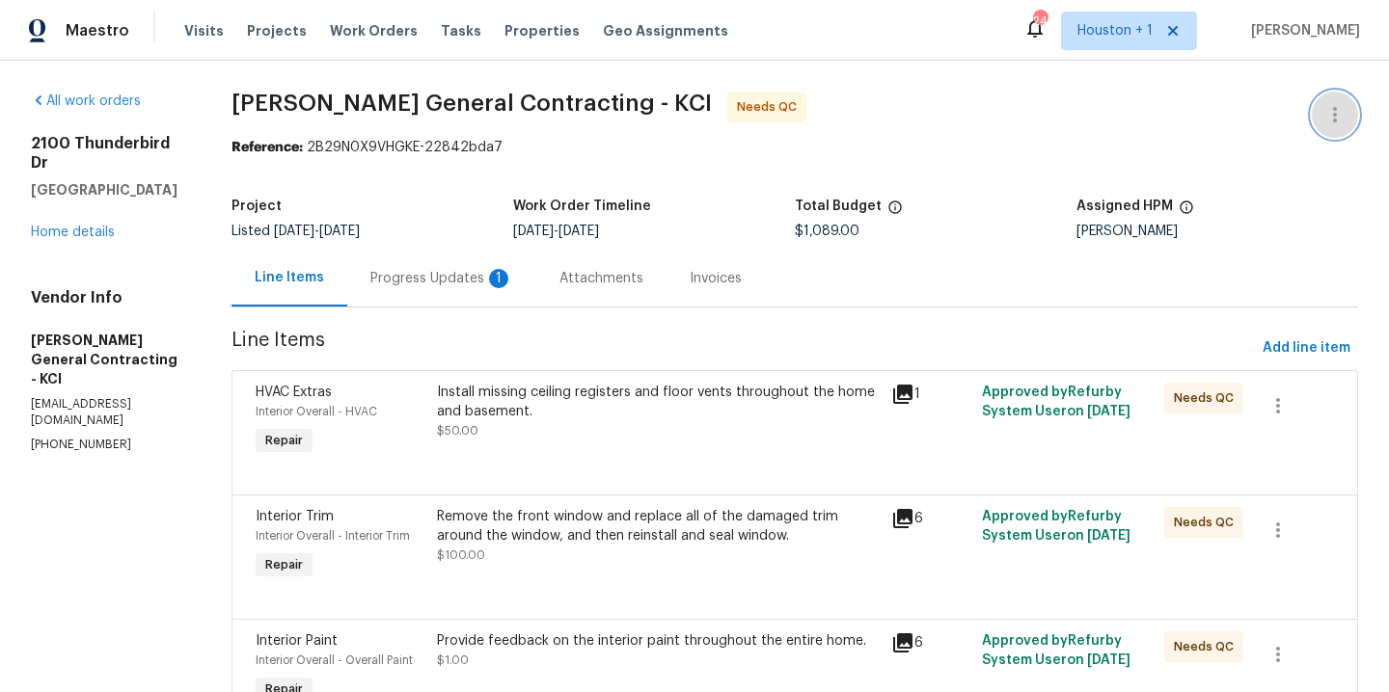
click at [1325, 104] on icon "button" at bounding box center [1334, 114] width 23 height 23
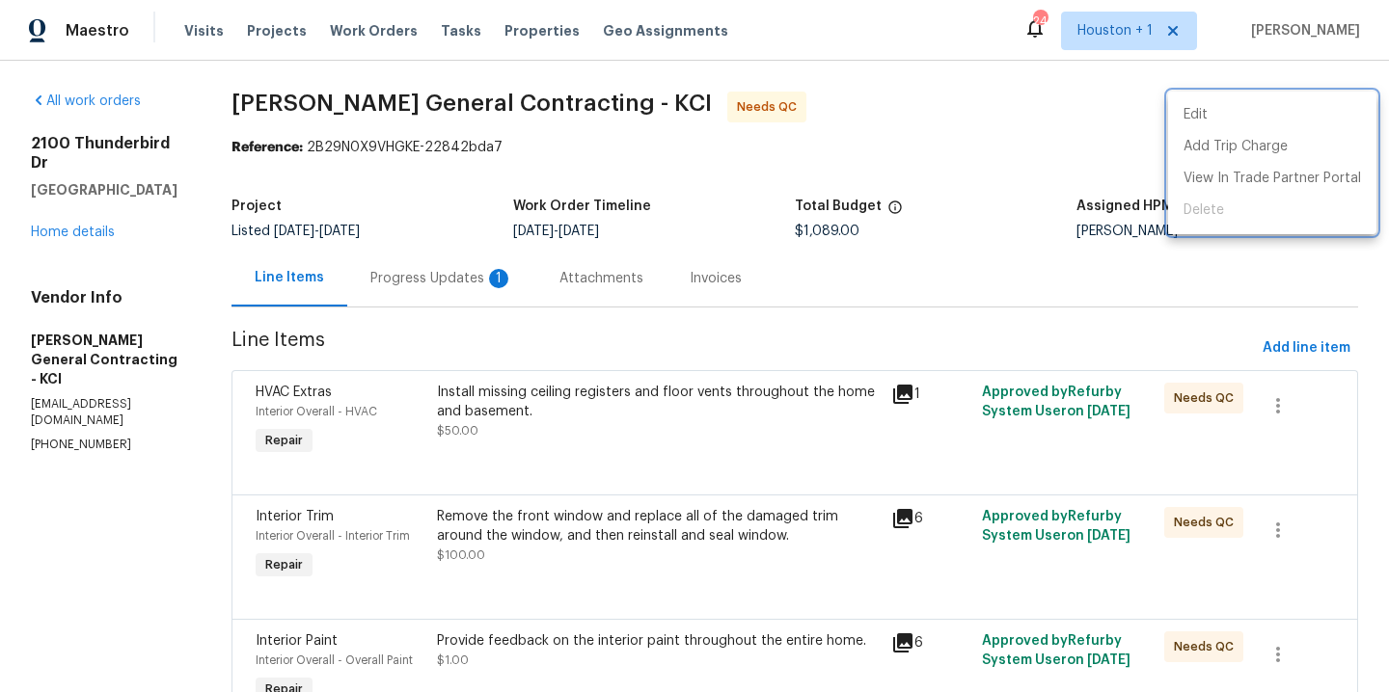
click at [1015, 166] on div at bounding box center [694, 346] width 1389 height 692
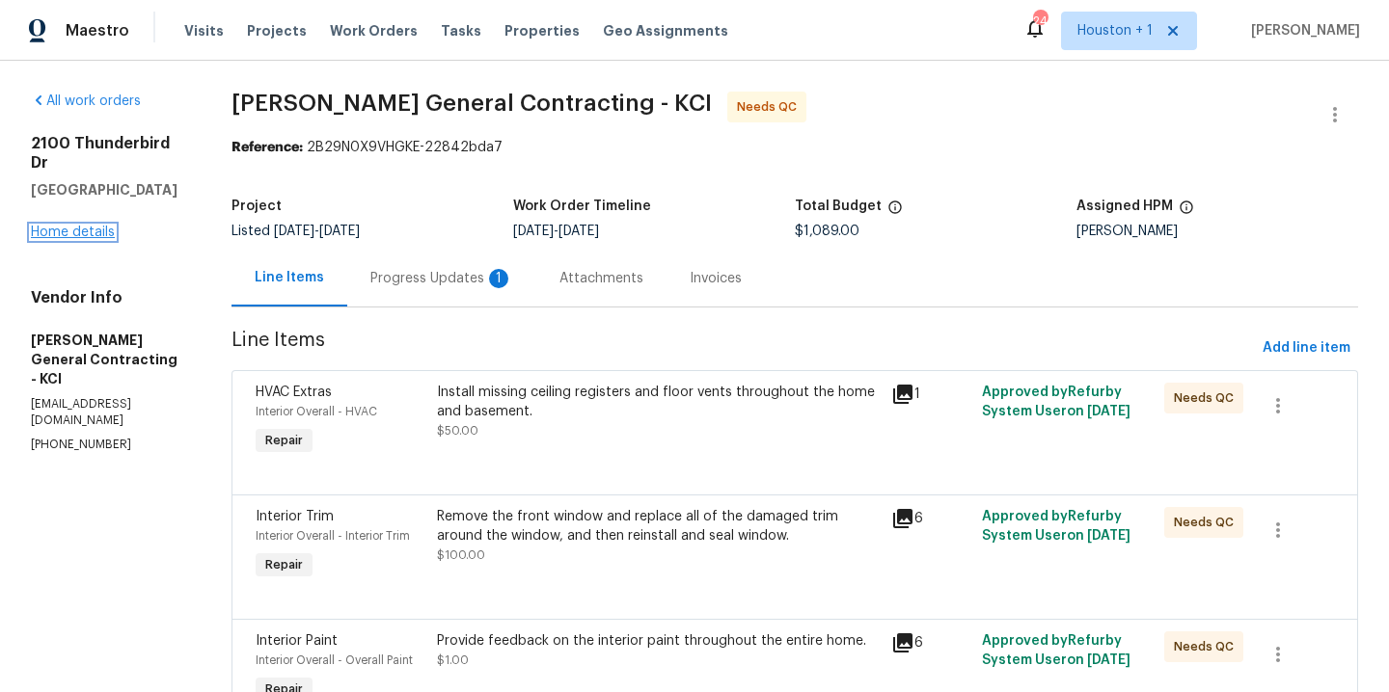
click at [79, 226] on link "Home details" at bounding box center [73, 232] width 84 height 13
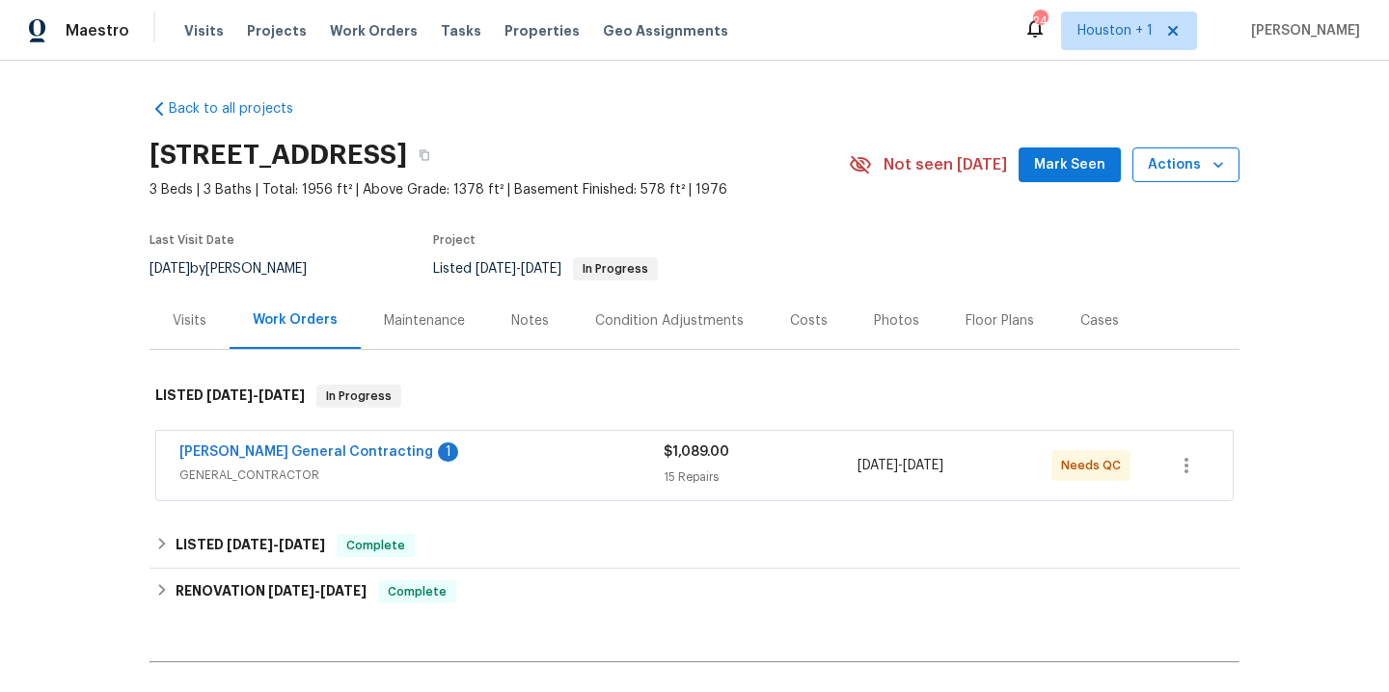
click at [1217, 161] on icon "button" at bounding box center [1217, 164] width 19 height 19
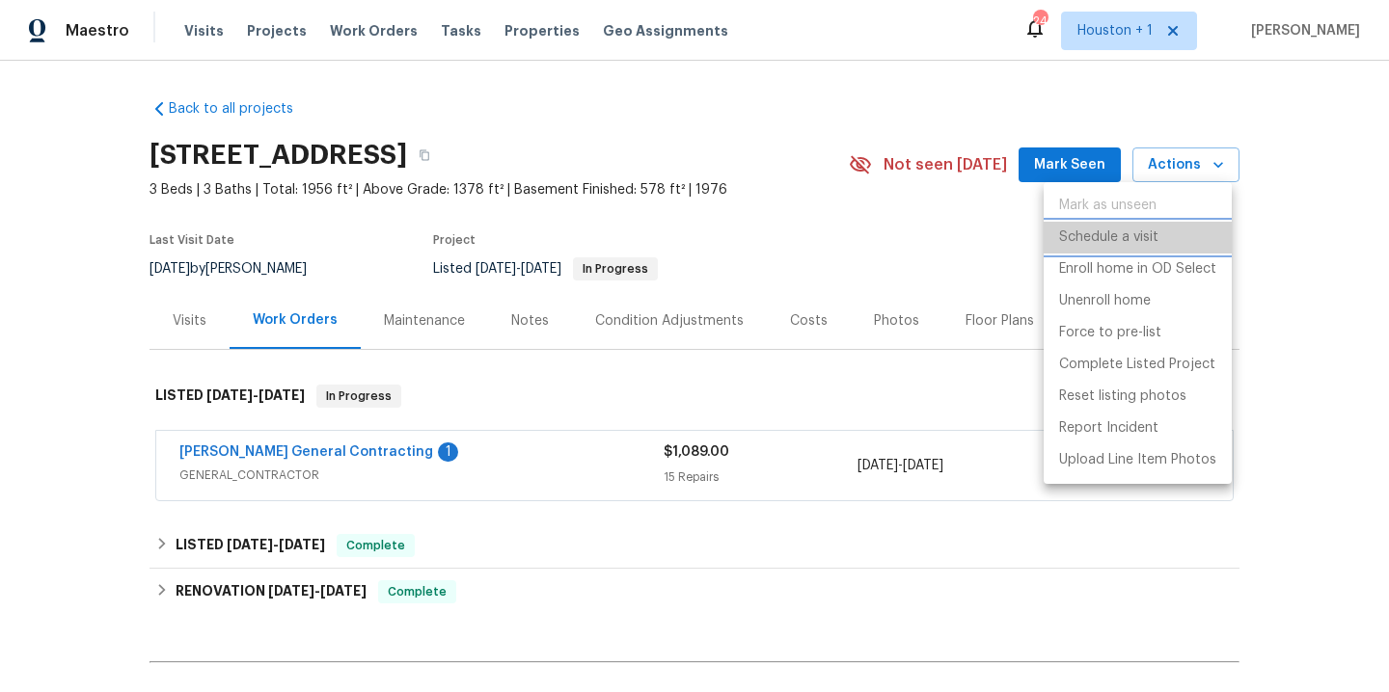
click at [1160, 249] on li "Schedule a visit" at bounding box center [1137, 238] width 188 height 32
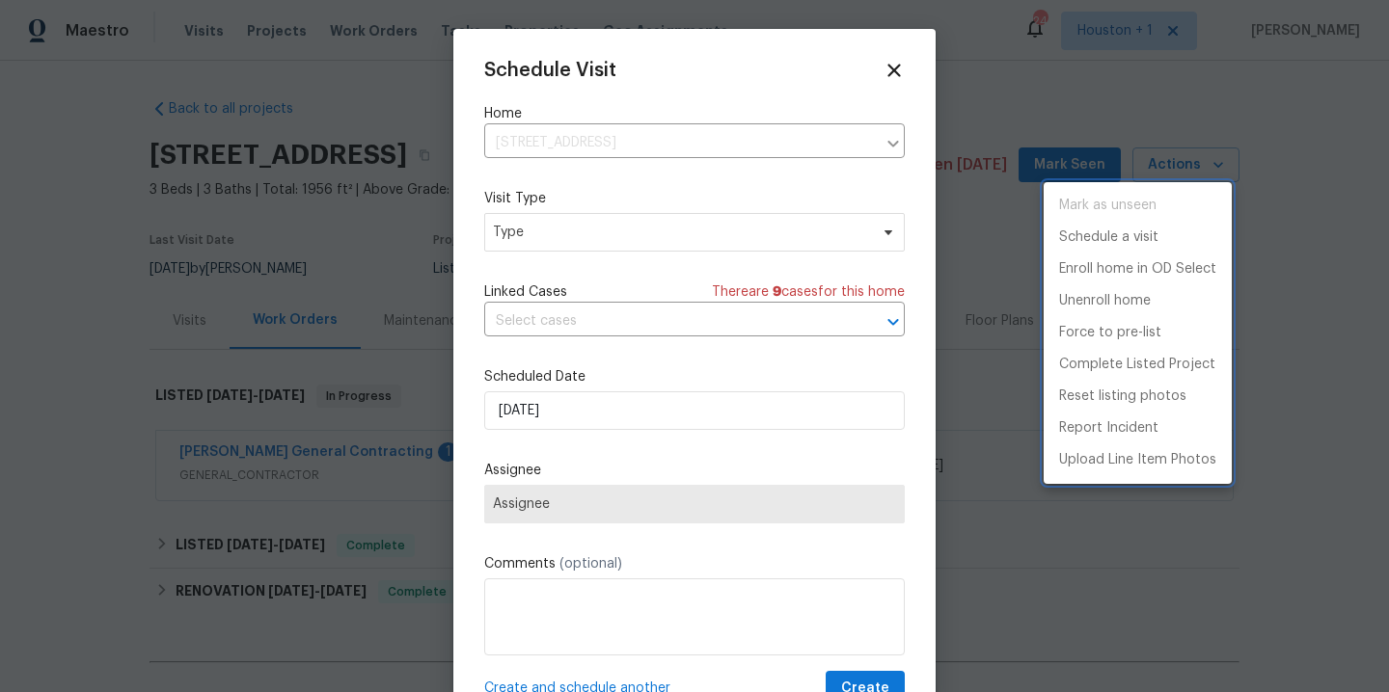
click at [588, 512] on div at bounding box center [694, 346] width 1389 height 692
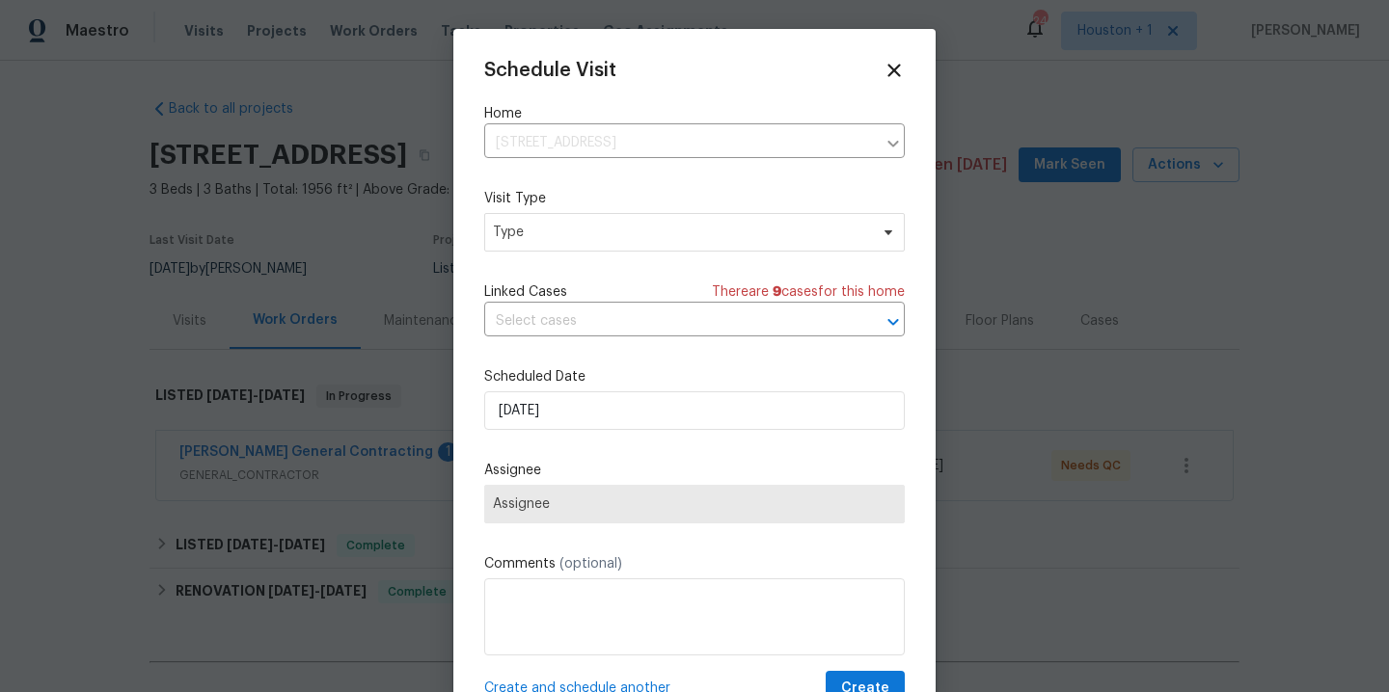
click at [573, 274] on div "Schedule Visit Home [STREET_ADDRESS] ​ Visit Type Type Linked Cases There are 9…" at bounding box center [694, 383] width 420 height 647
click at [563, 230] on span "Type" at bounding box center [680, 232] width 375 height 19
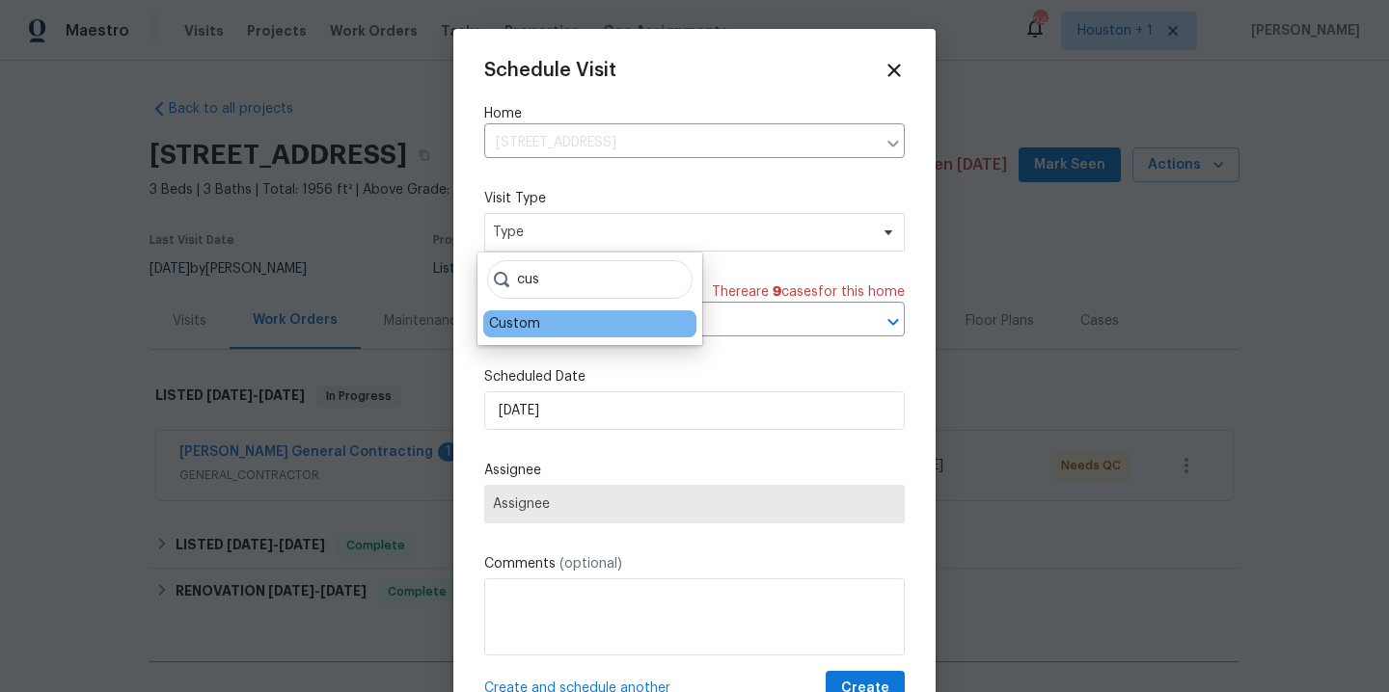
type input "cus"
click at [508, 323] on div "Custom" at bounding box center [514, 323] width 51 height 19
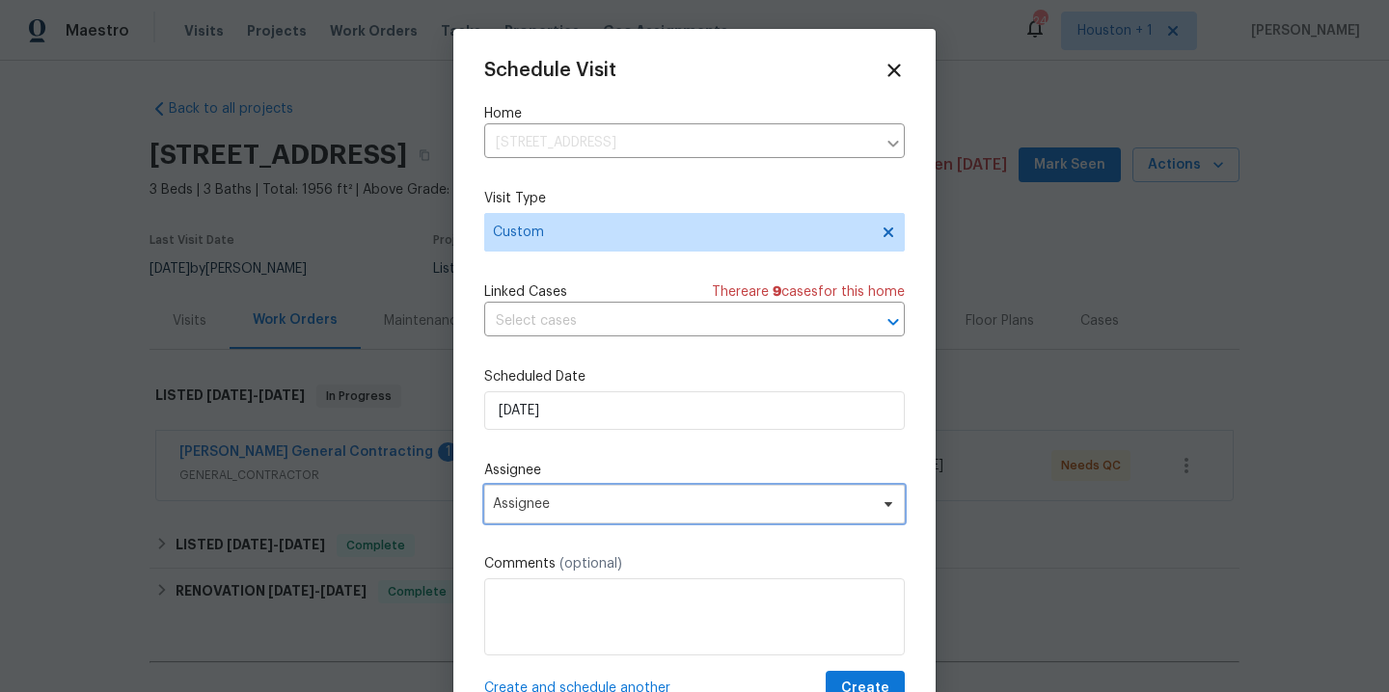
click at [579, 502] on span "Assignee" at bounding box center [682, 504] width 378 height 15
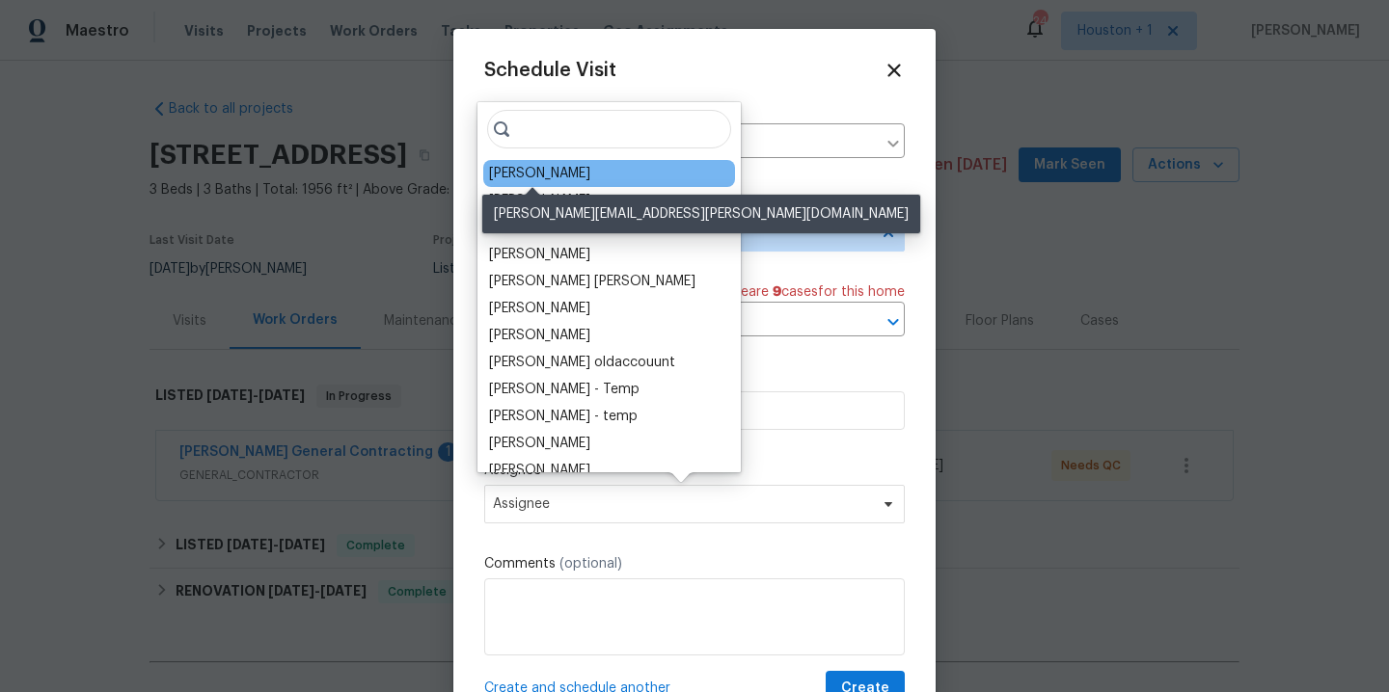
click at [536, 180] on div "[PERSON_NAME]" at bounding box center [539, 173] width 101 height 19
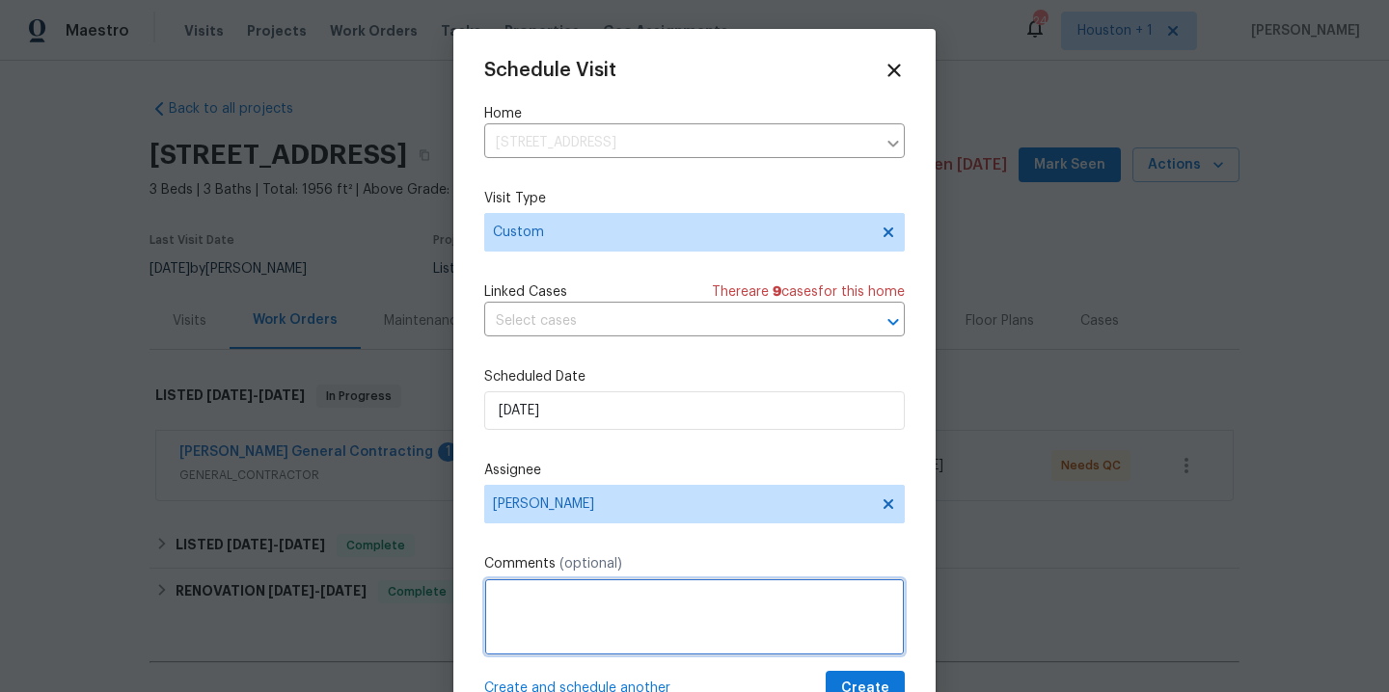
click at [565, 597] on textarea at bounding box center [694, 617] width 420 height 77
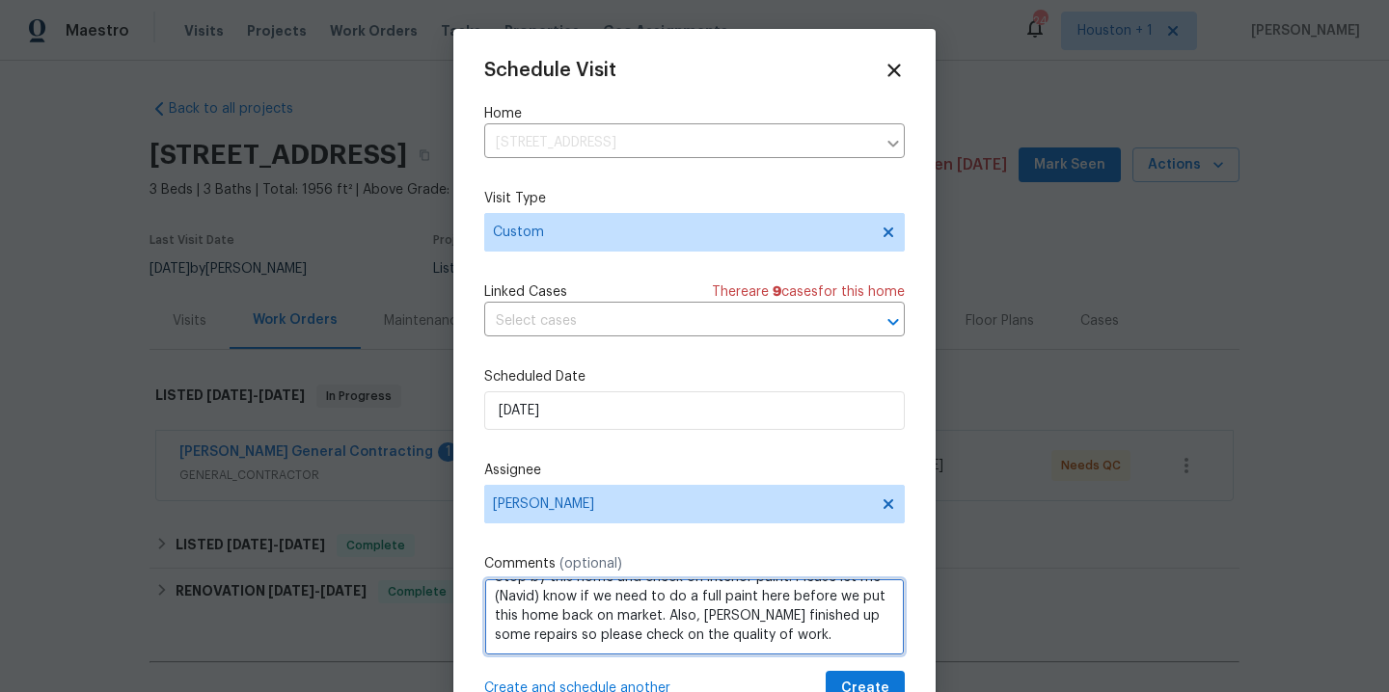
scroll to position [21, 0]
type textarea "Stop by this home and check on interior paint. Please let me (Navid) know if we…"
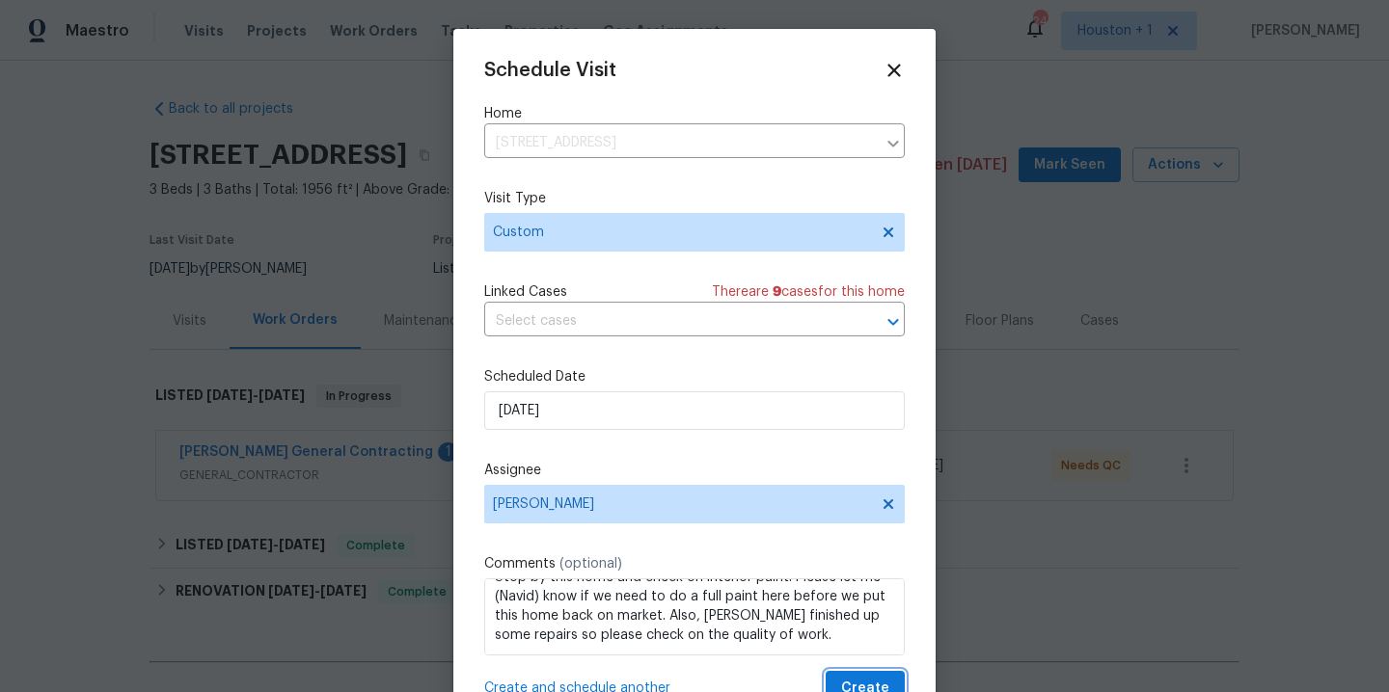
click at [858, 686] on span "Create" at bounding box center [865, 689] width 48 height 24
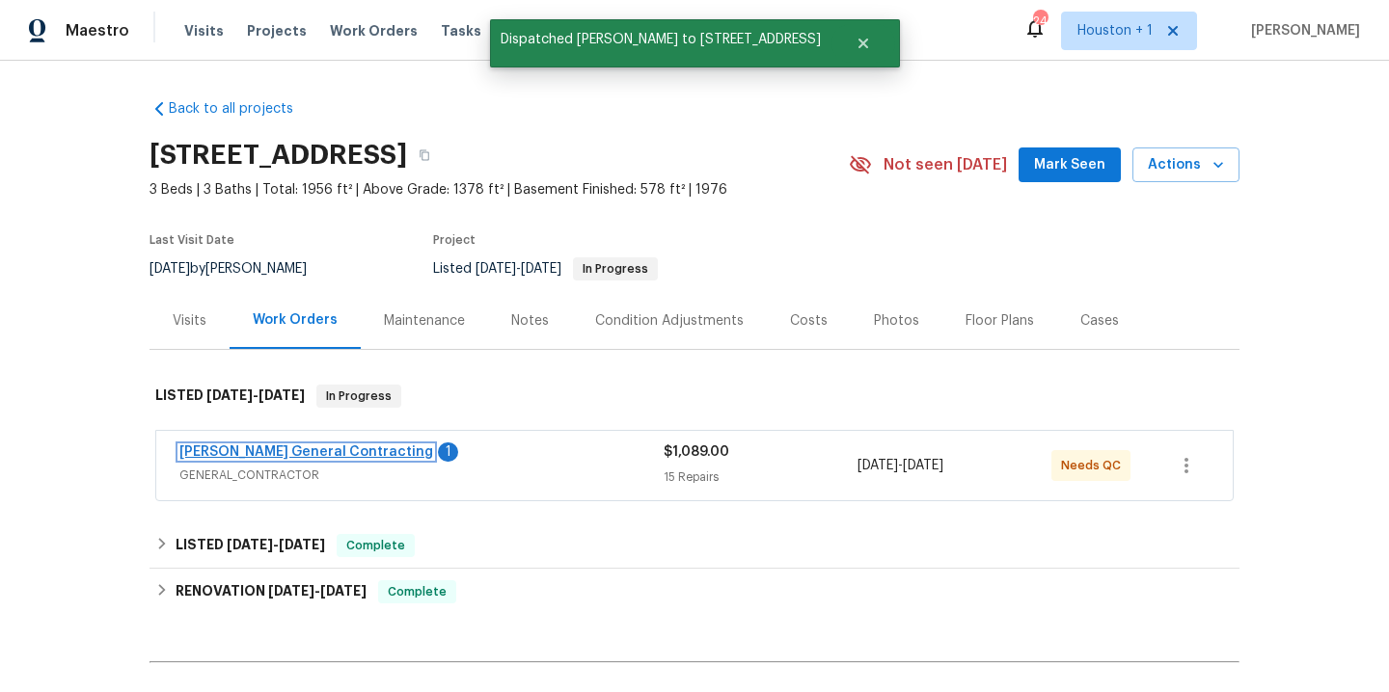
click at [275, 456] on link "[PERSON_NAME] General Contracting" at bounding box center [306, 451] width 254 height 13
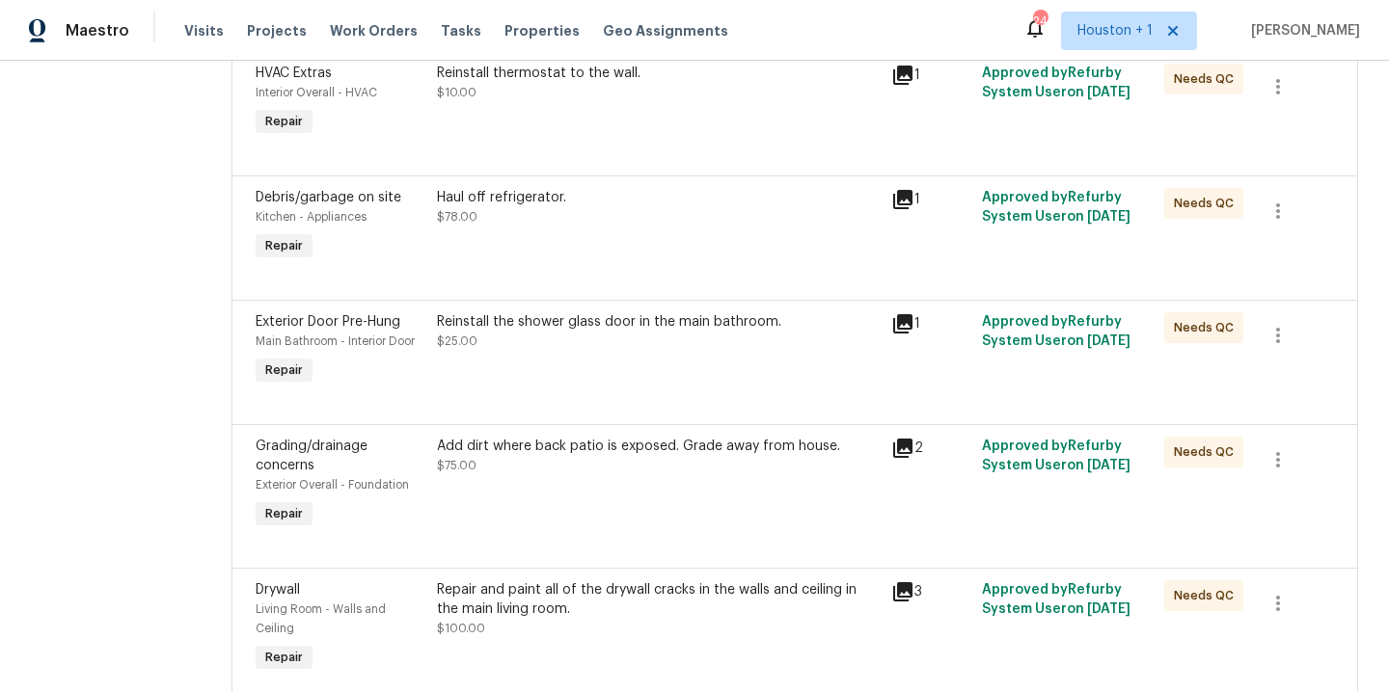
scroll to position [1452, 0]
click at [552, 369] on div "Reinstall the shower glass door in the main bathroom. $25.00" at bounding box center [658, 350] width 454 height 89
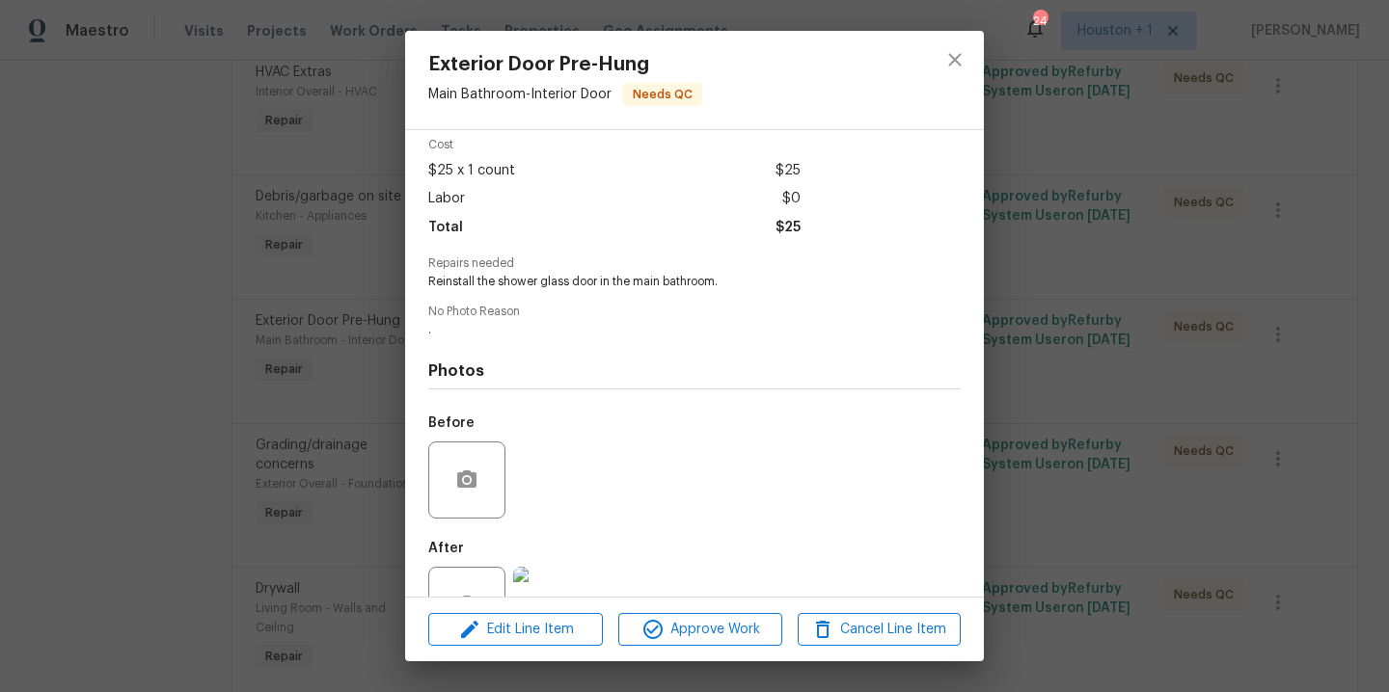
scroll to position [148, 0]
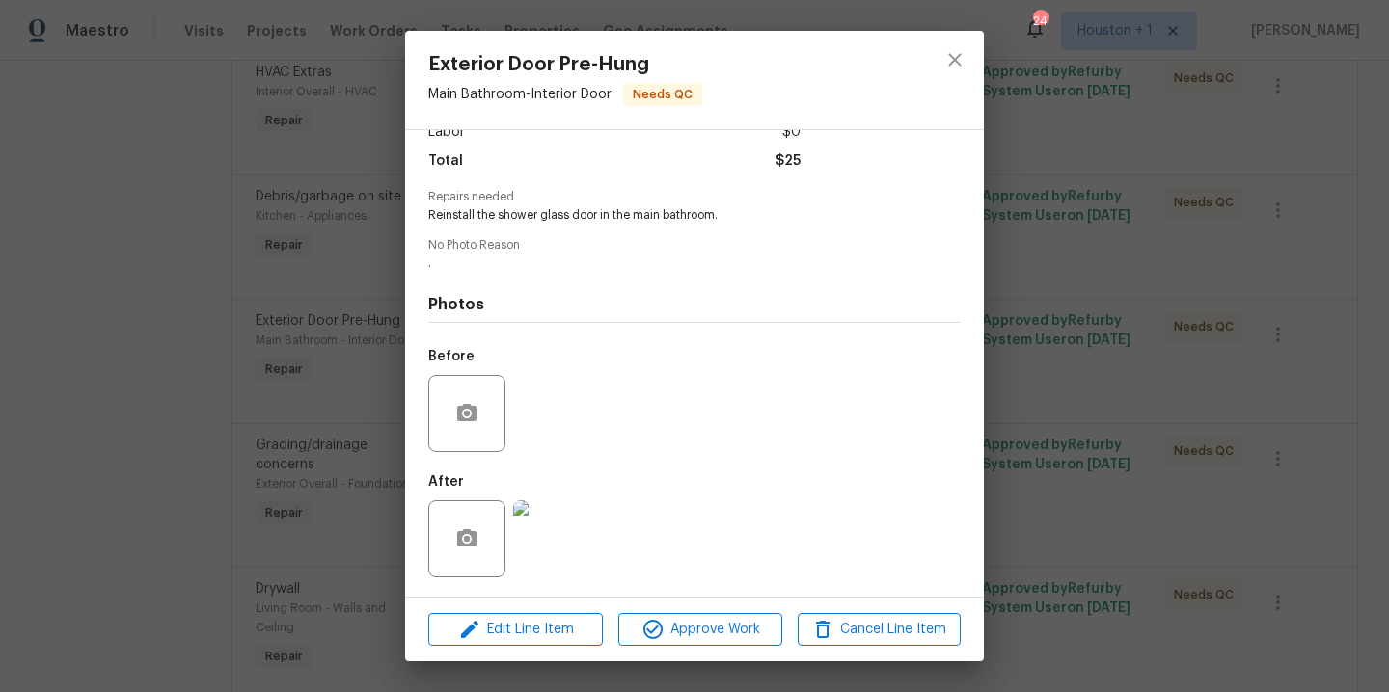
click at [575, 537] on img at bounding box center [551, 538] width 77 height 77
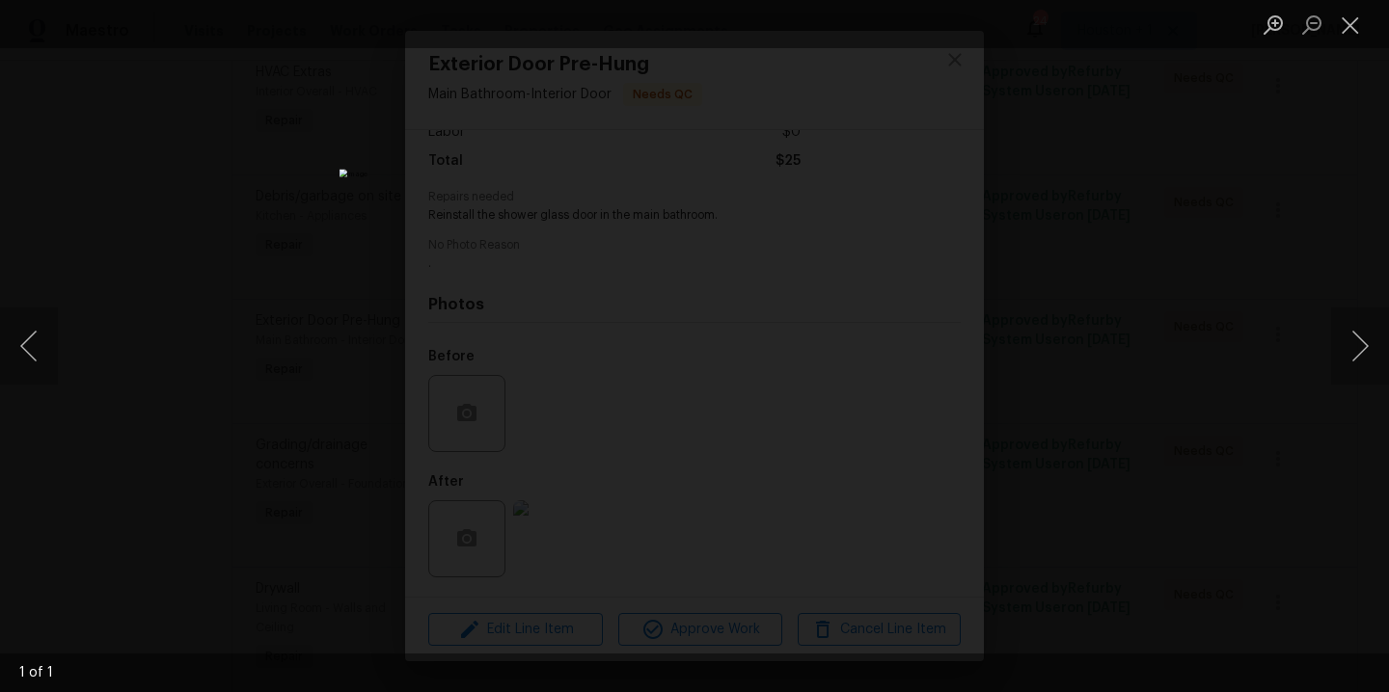
click at [1086, 376] on div "Lightbox" at bounding box center [694, 346] width 1389 height 692
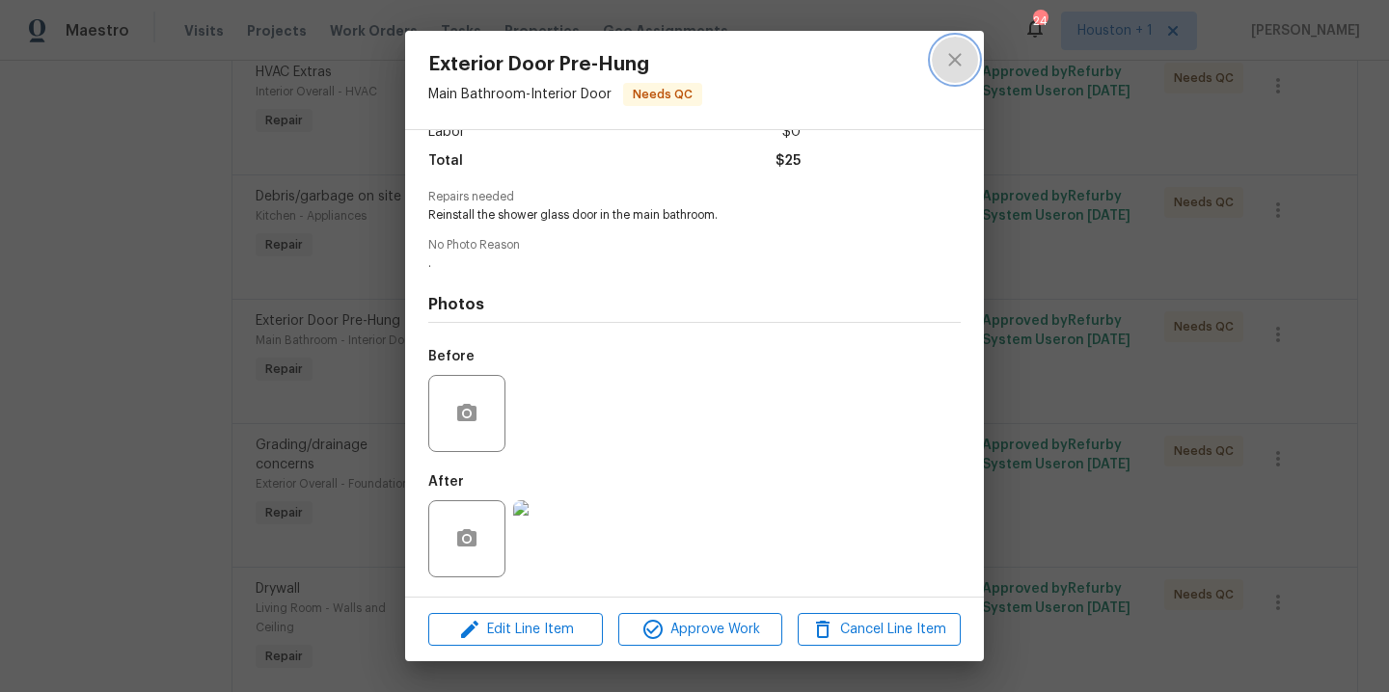
click at [958, 65] on icon "close" at bounding box center [954, 59] width 13 height 13
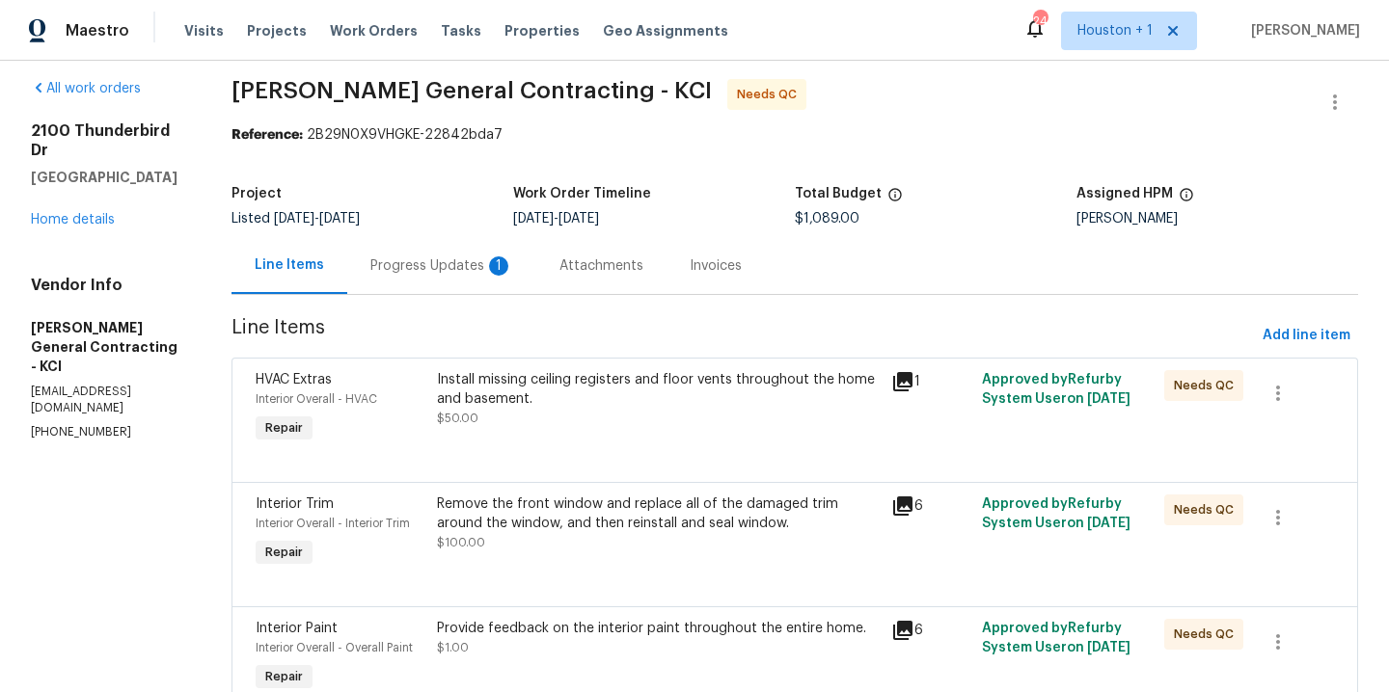
scroll to position [0, 0]
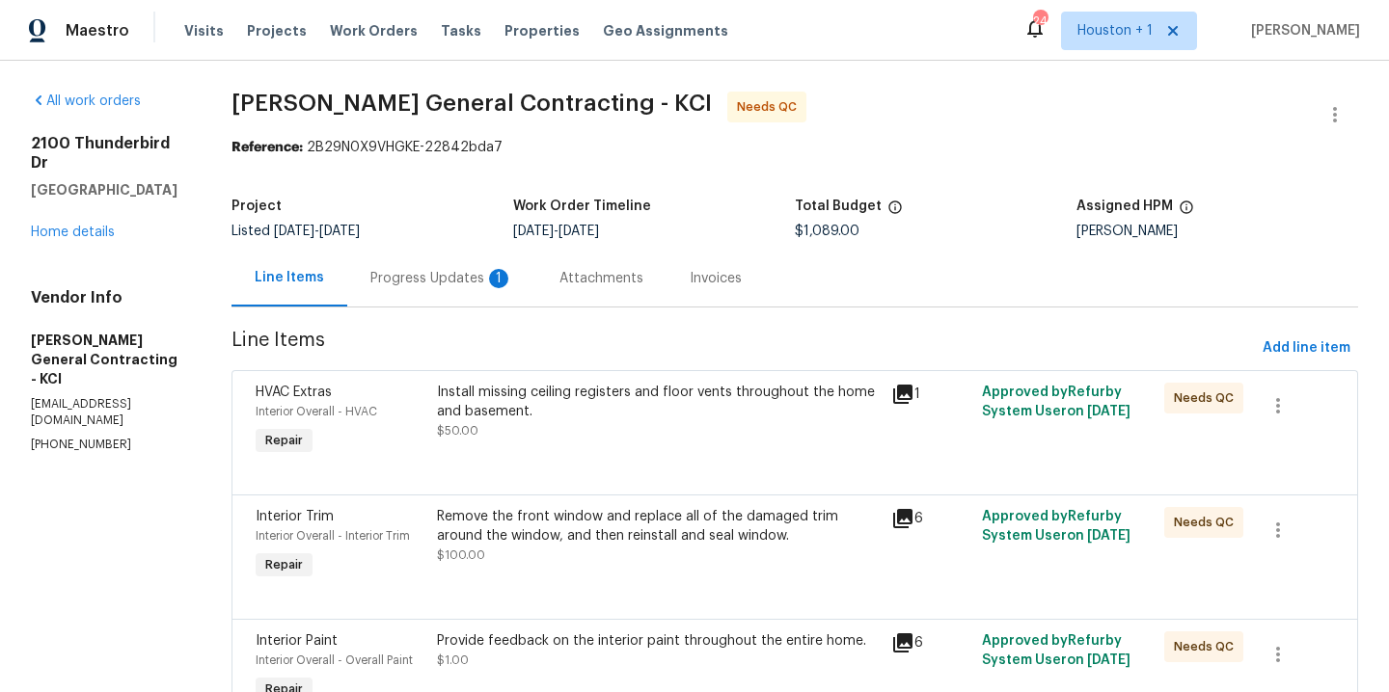
click at [457, 274] on div "Progress Updates 1" at bounding box center [441, 278] width 143 height 19
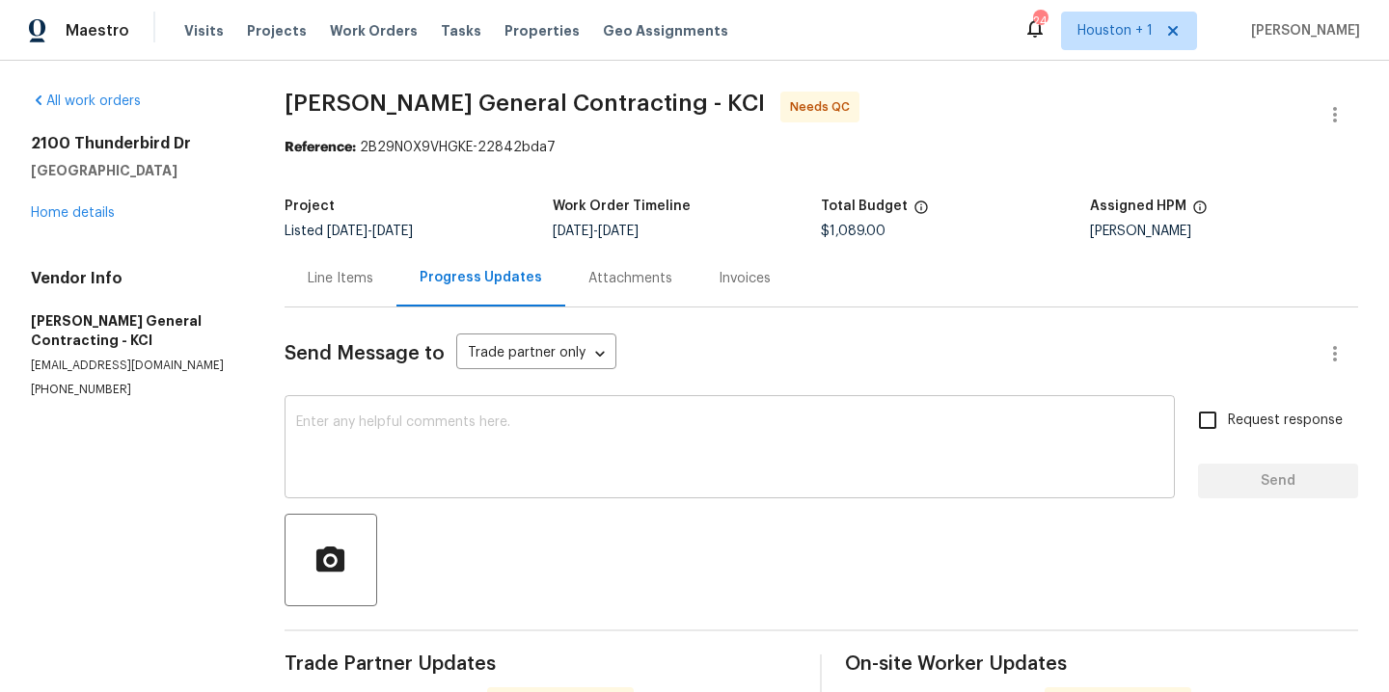
scroll to position [261, 0]
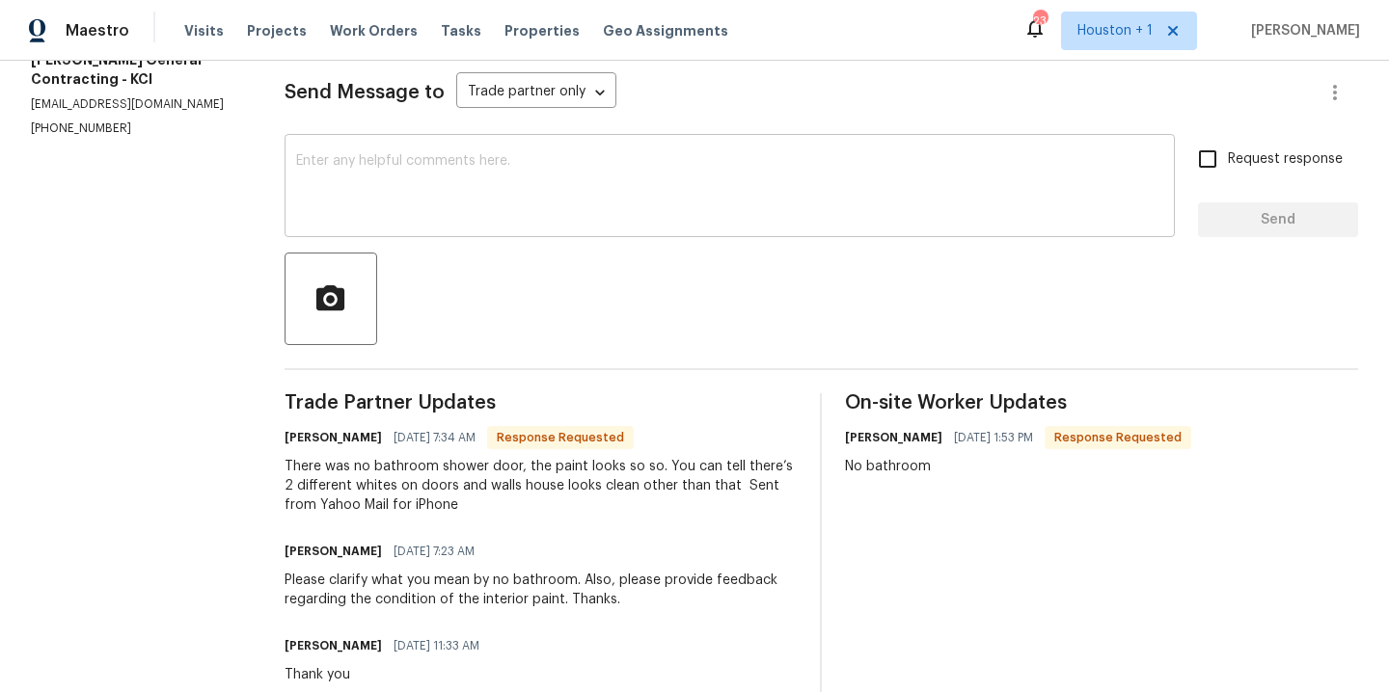
click at [491, 205] on textarea at bounding box center [729, 187] width 867 height 67
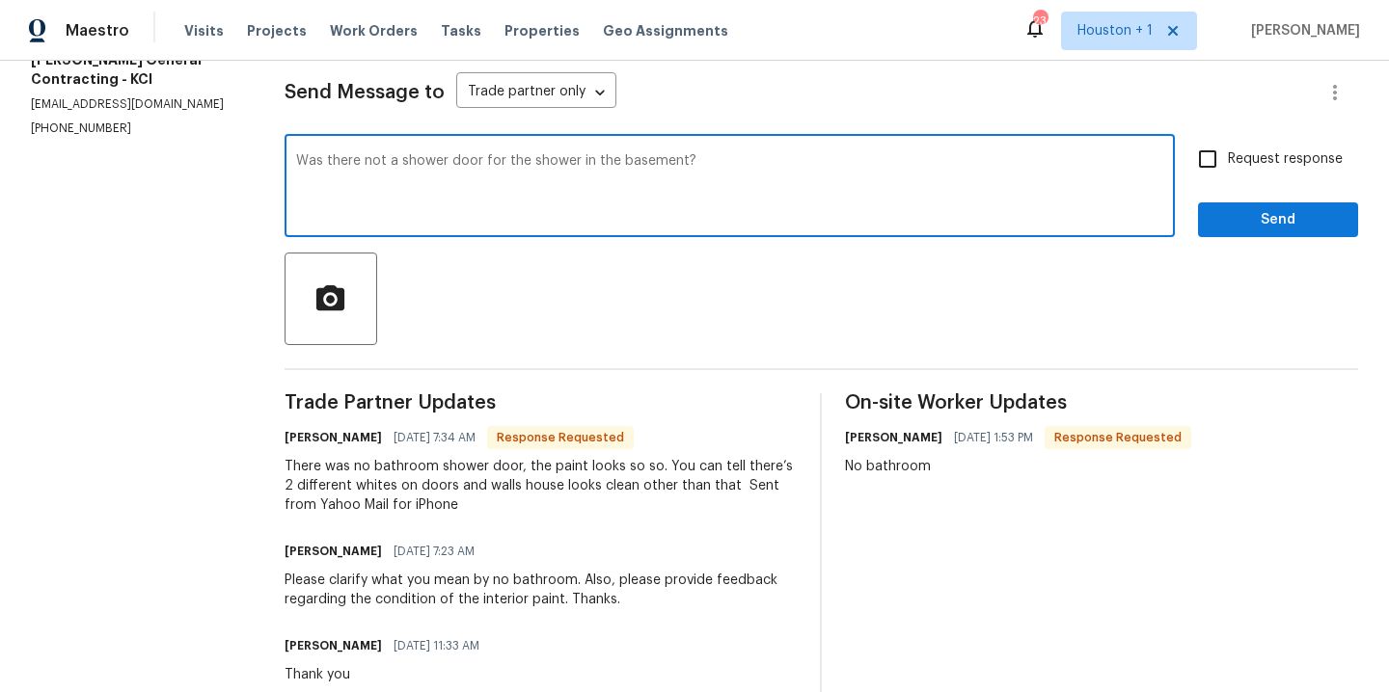
type textarea "Was there not a shower door for the shower in the basement?"
click at [1187, 152] on input "Request response" at bounding box center [1207, 159] width 40 height 40
checkbox input "true"
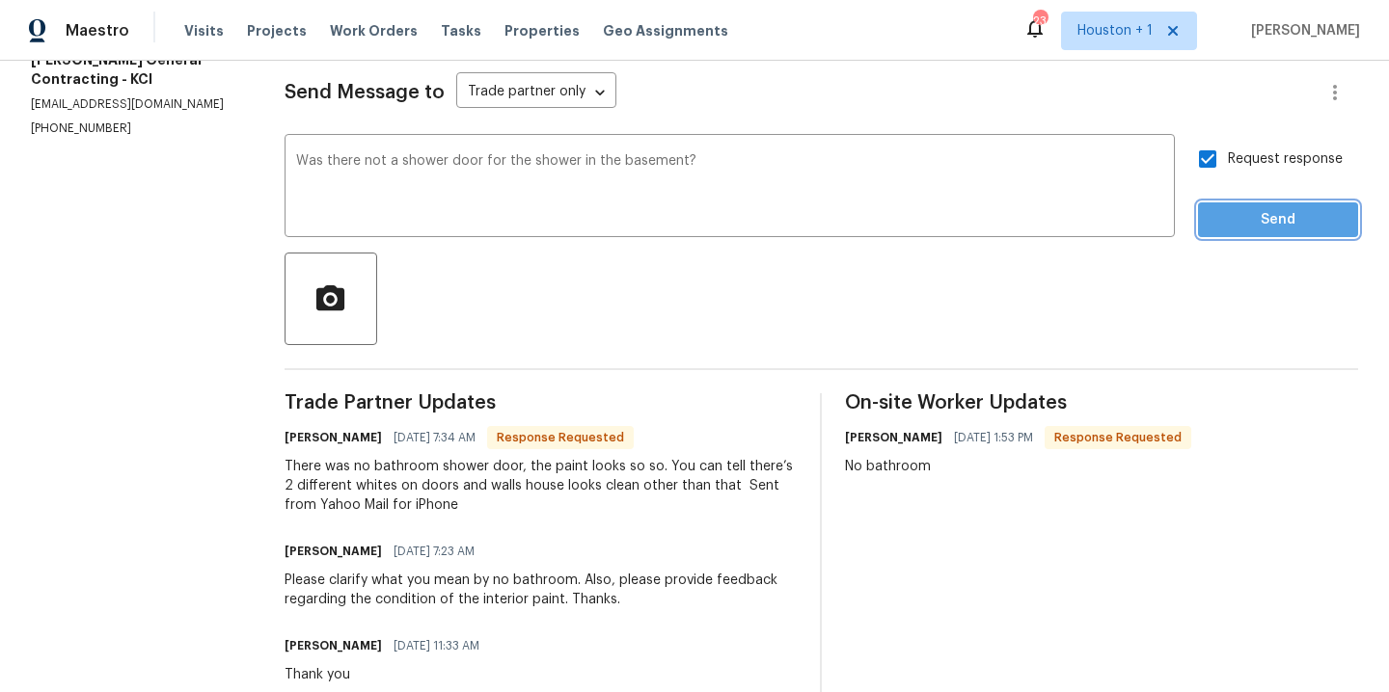
click at [1245, 216] on span "Send" at bounding box center [1277, 220] width 129 height 24
